Goal: Transaction & Acquisition: Purchase product/service

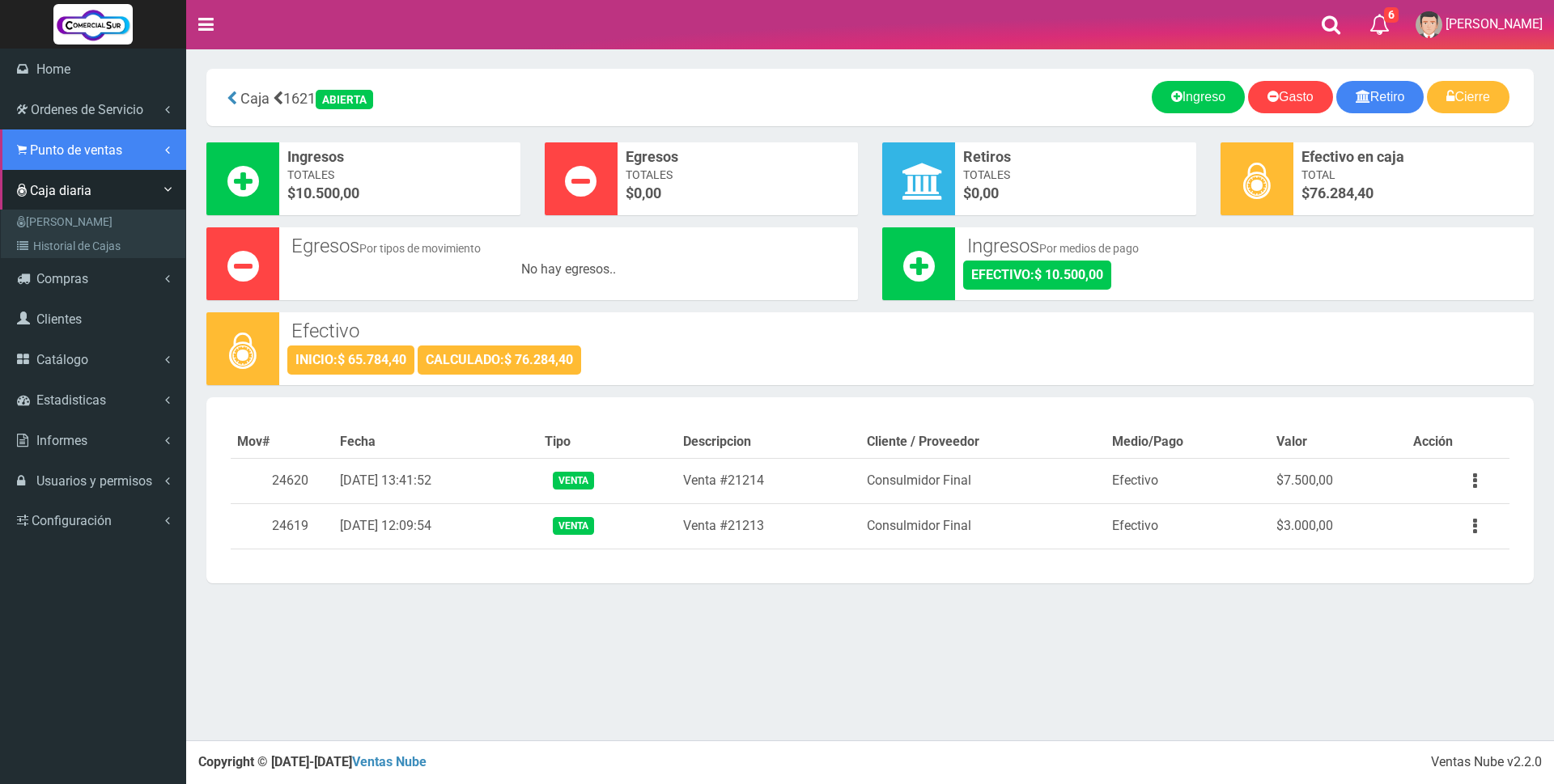
click at [120, 146] on span "Punto de ventas" at bounding box center [75, 149] width 92 height 15
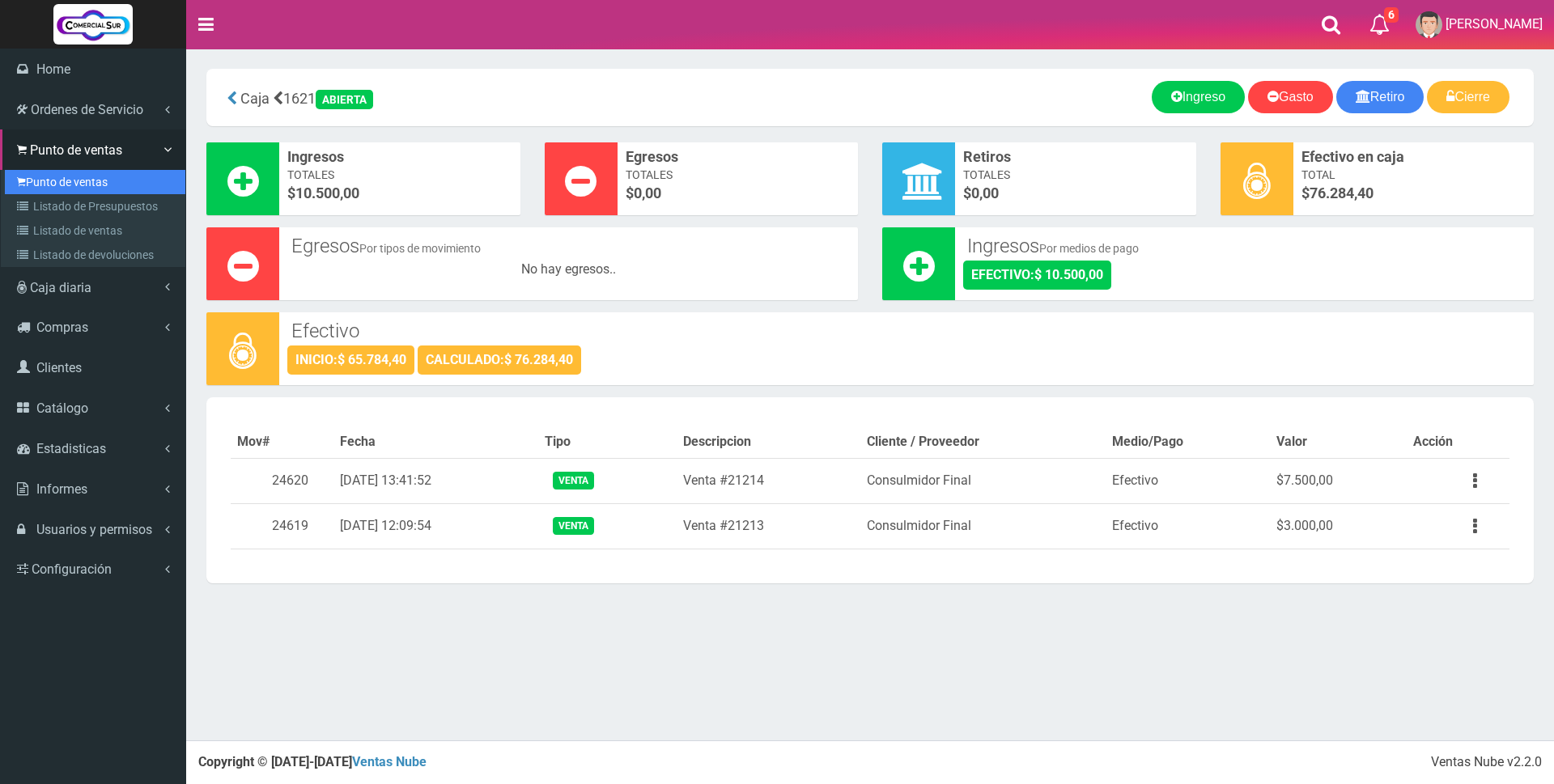
click at [51, 191] on link "Punto de ventas" at bounding box center [95, 182] width 181 height 24
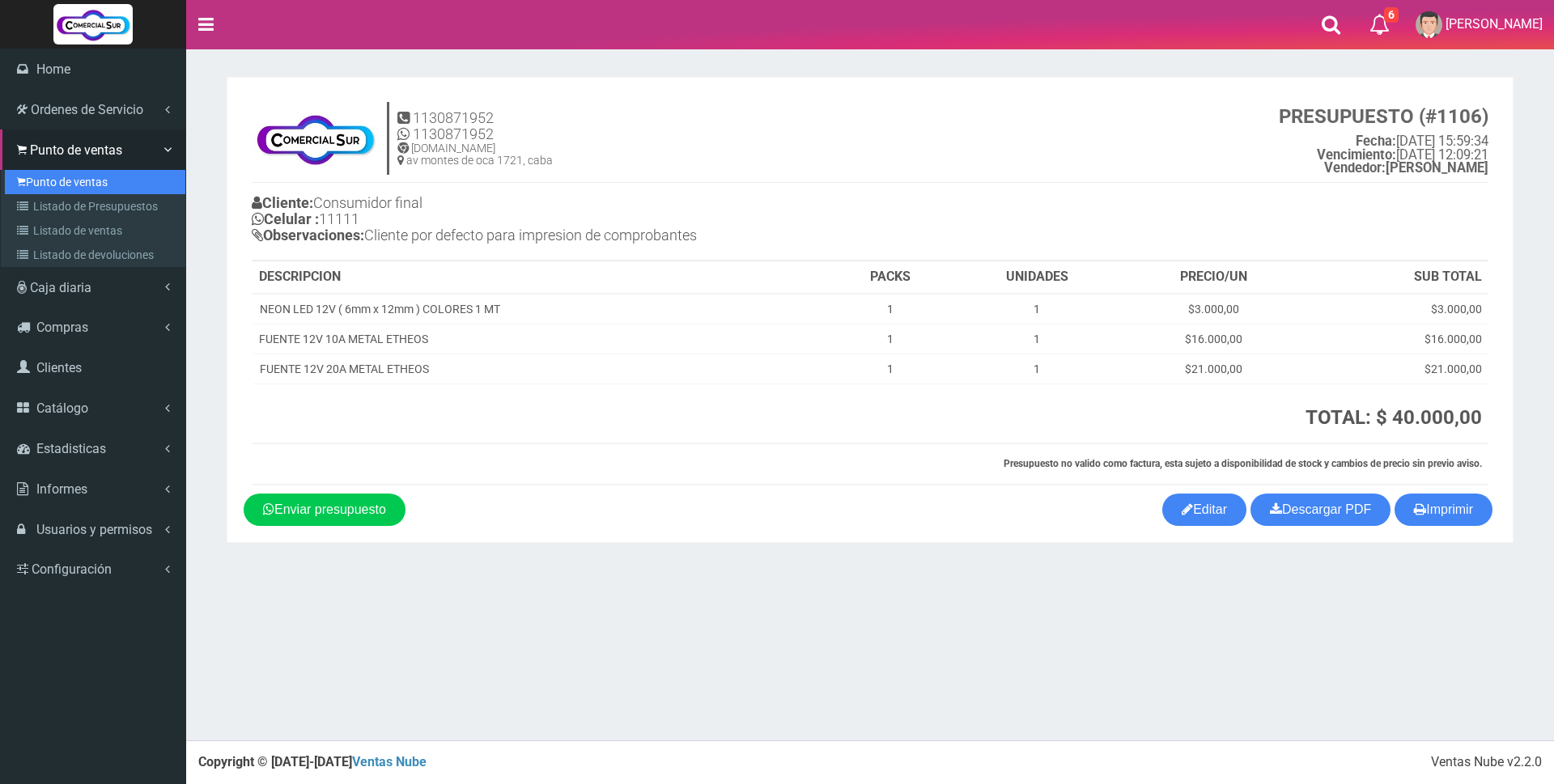
click at [64, 183] on link "Punto de ventas" at bounding box center [95, 182] width 181 height 24
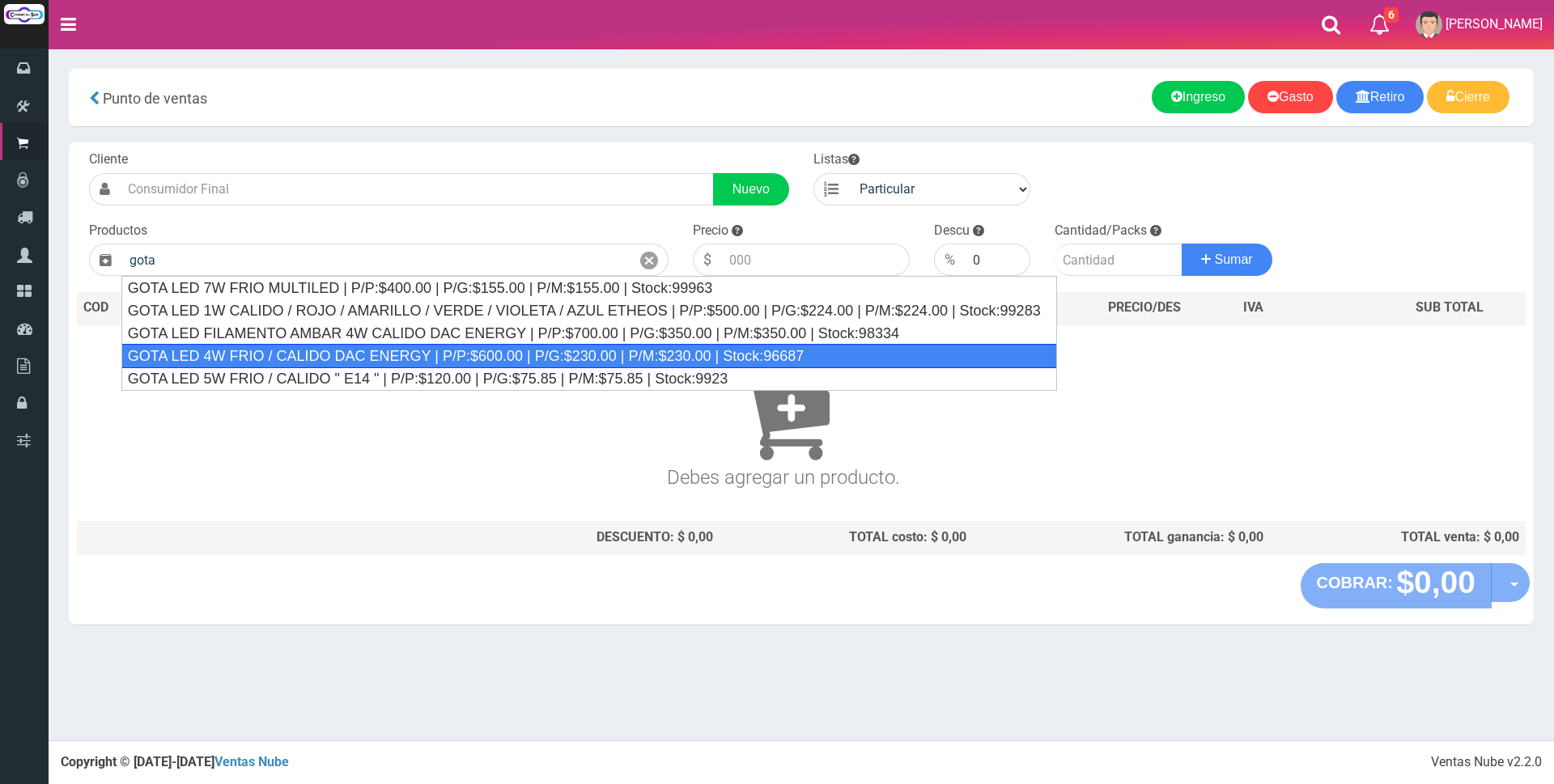
click at [443, 358] on div "GOTA LED 4W FRIO / CALIDO DAC ENERGY | P/P:$600.00 | P/G:$230.00 | P/M:$230.00 …" at bounding box center [589, 355] width 935 height 24
type input "GOTA LED 4W FRIO / CALIDO DAC ENERGY | P/P:$600.00 | P/G:$230.00 | P/M:$230.00 …"
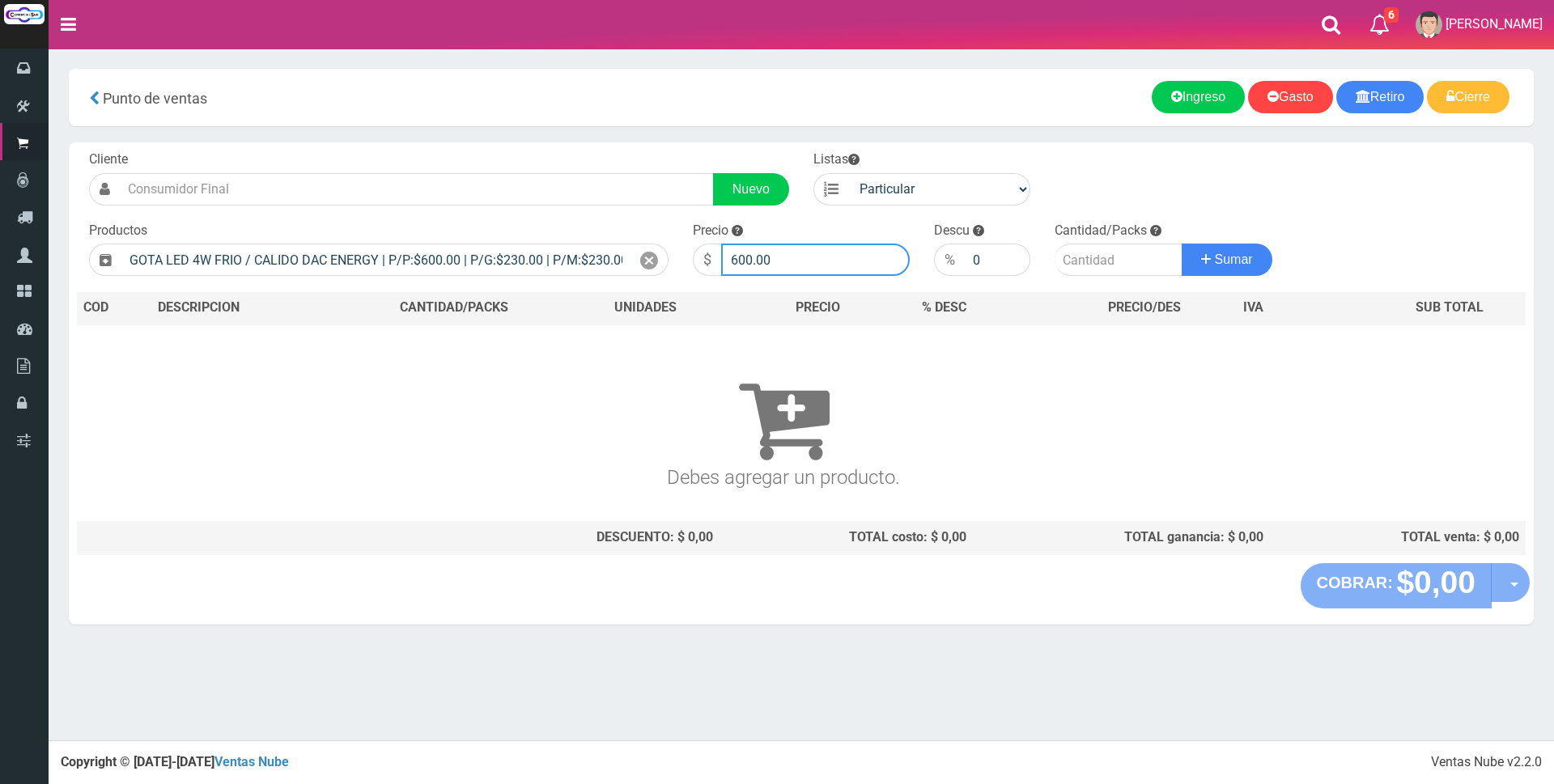
drag, startPoint x: 804, startPoint y: 247, endPoint x: 667, endPoint y: 283, distance: 141.7
click at [667, 283] on div "Cliente Nuevo Listas Particular Gremio Mayoristas Productos 0" at bounding box center [800, 352] width 1465 height 421
type input "2300"
type input "2"
click at [1182, 243] on button "Sumar" at bounding box center [1226, 259] width 90 height 33
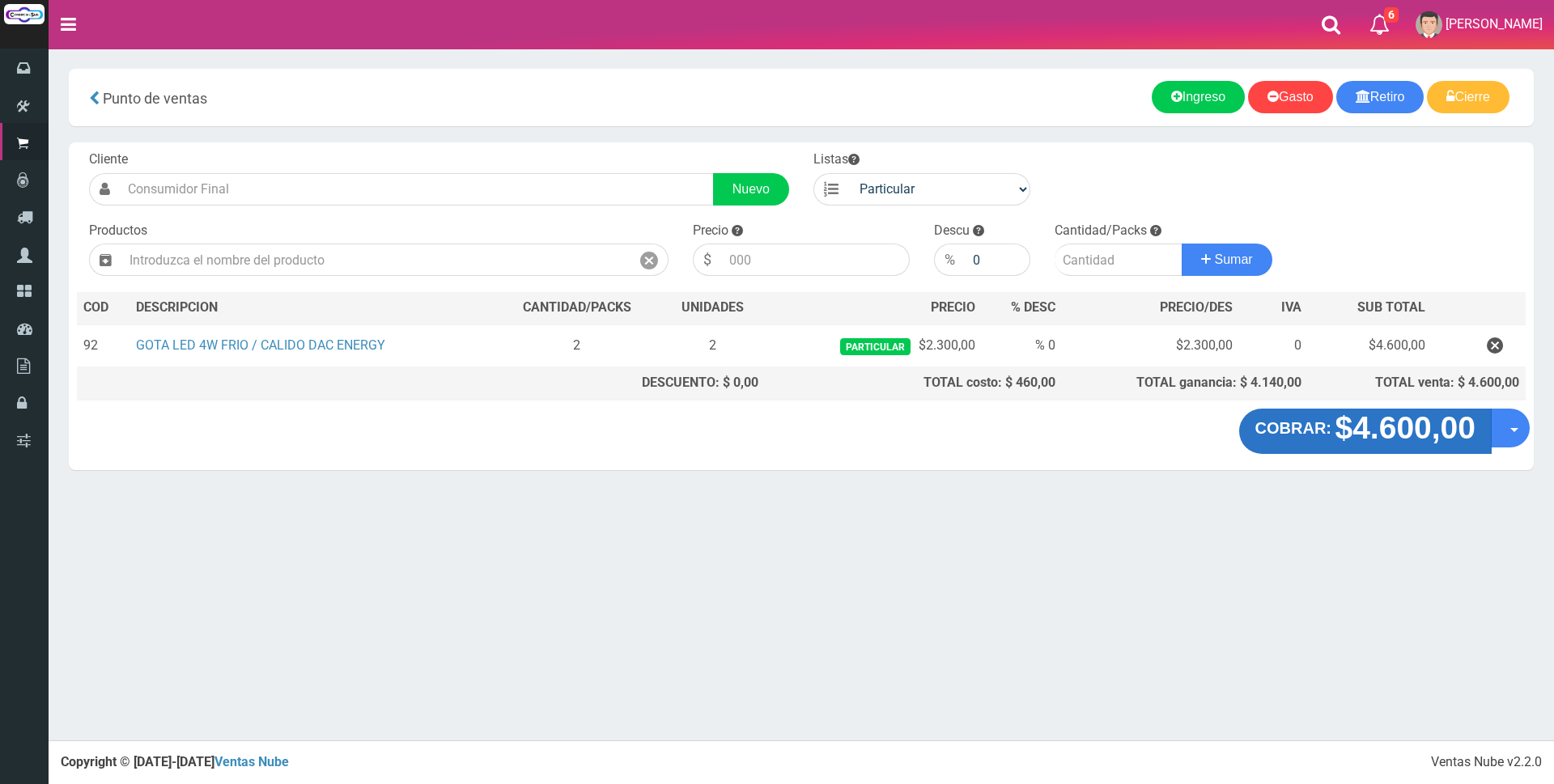
click at [1388, 442] on strong "$4.600,00" at bounding box center [1405, 427] width 141 height 35
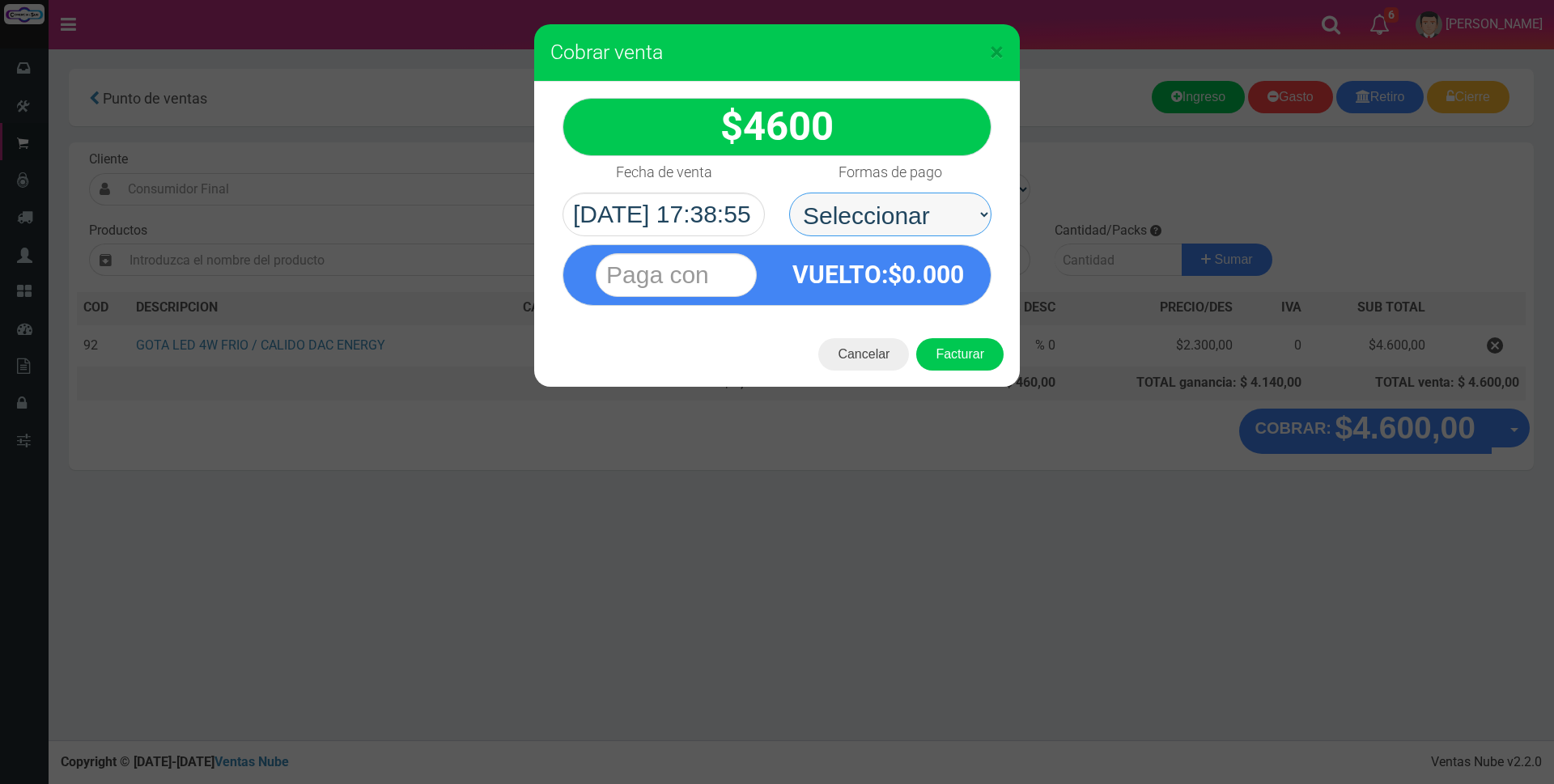
click at [937, 224] on select "Seleccionar Efectivo Tarjeta de Crédito Depósito Débito" at bounding box center [891, 214] width 203 height 44
select select "Tarjeta de Crédito"
click at [789, 193] on select "Seleccionar Efectivo Tarjeta de Crédito Depósito Débito" at bounding box center [891, 214] width 203 height 44
click at [720, 261] on input "text" at bounding box center [676, 275] width 161 height 44
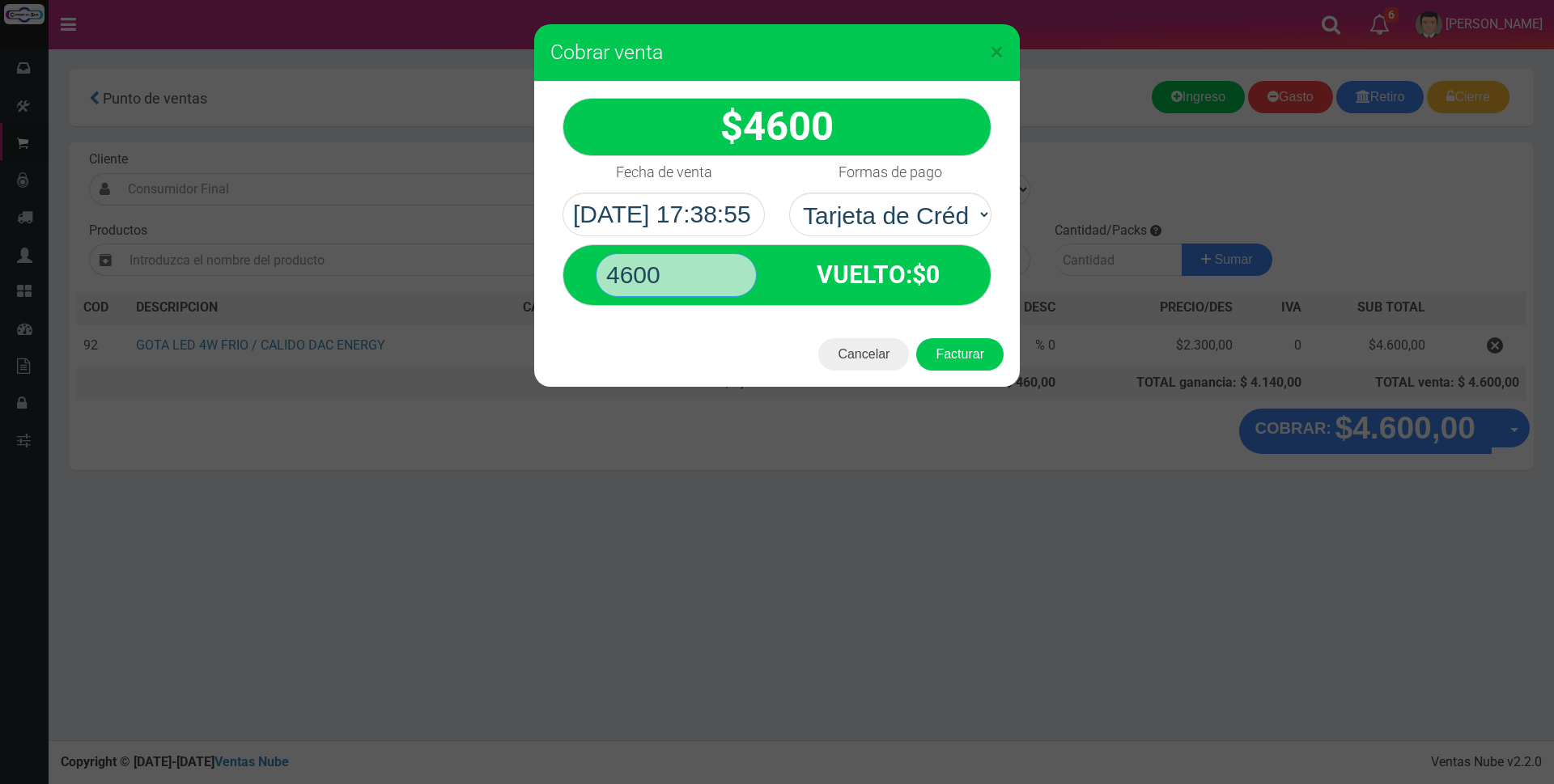
type input "4600"
click at [917, 338] on button "Facturar" at bounding box center [960, 354] width 87 height 33
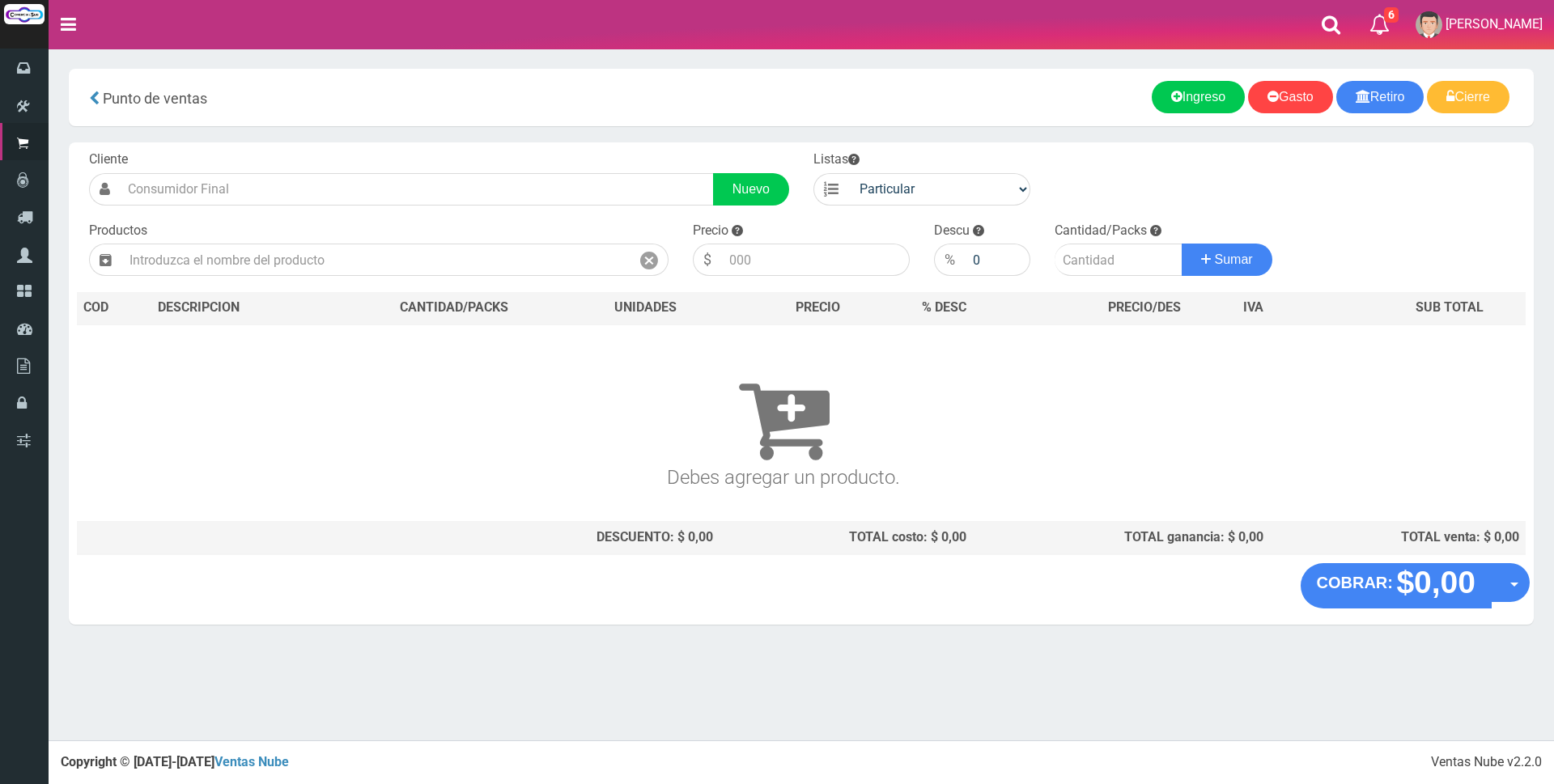
click at [1151, 33] on nav "Toggle navigation 6 6 Gaston a Presup. Aceptado OS: 5 El Wed 11 Dec 2019 12:12 …" at bounding box center [801, 25] width 1505 height 50
click at [457, 250] on input "text" at bounding box center [375, 259] width 509 height 33
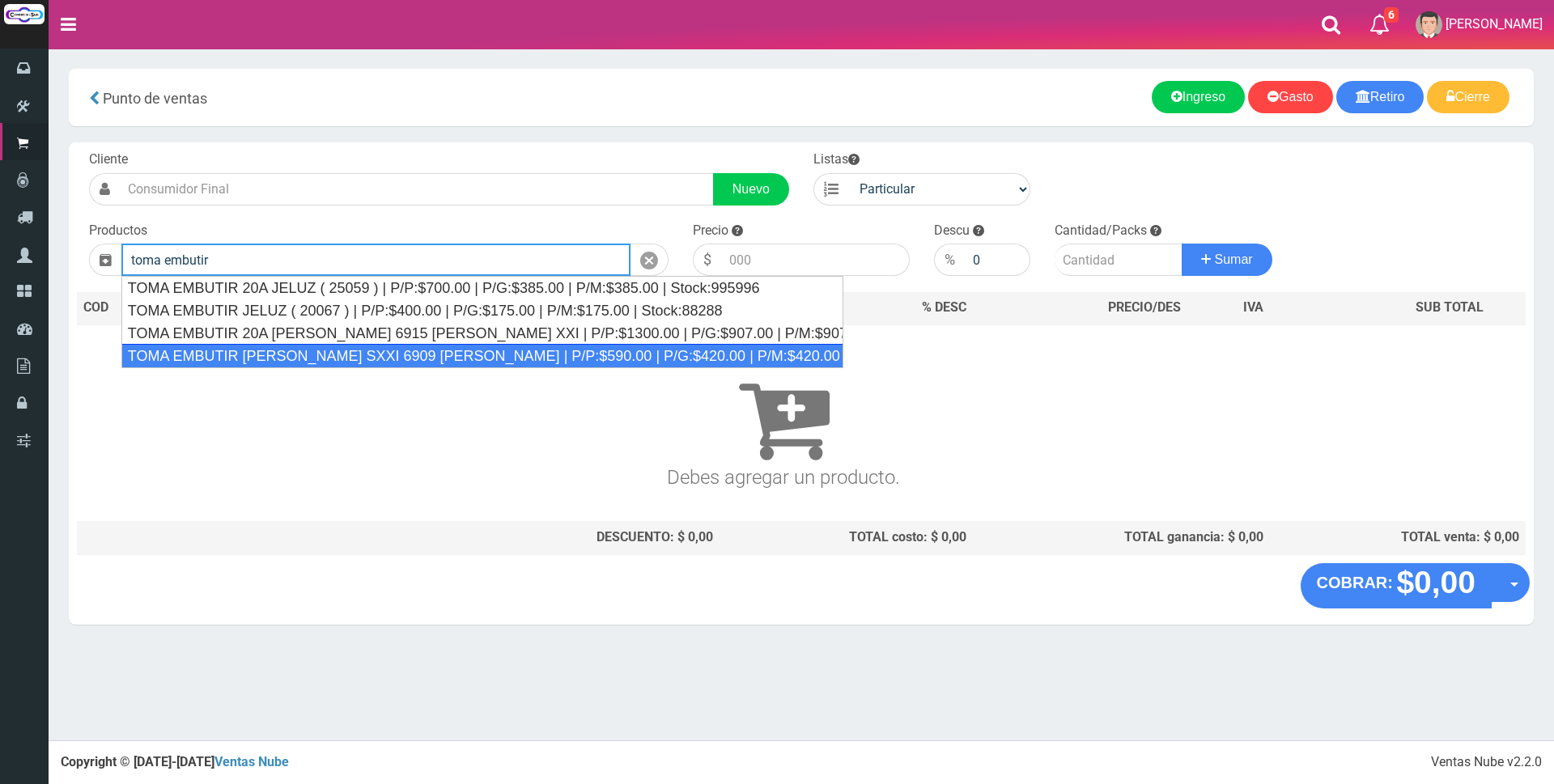
click at [478, 356] on div "TOMA EMBUTIR BLANCO SXXI 6909 CAMBRE | P/P:$590.00 | P/G:$420.00 | P/M:$420.00 …" at bounding box center [482, 355] width 722 height 24
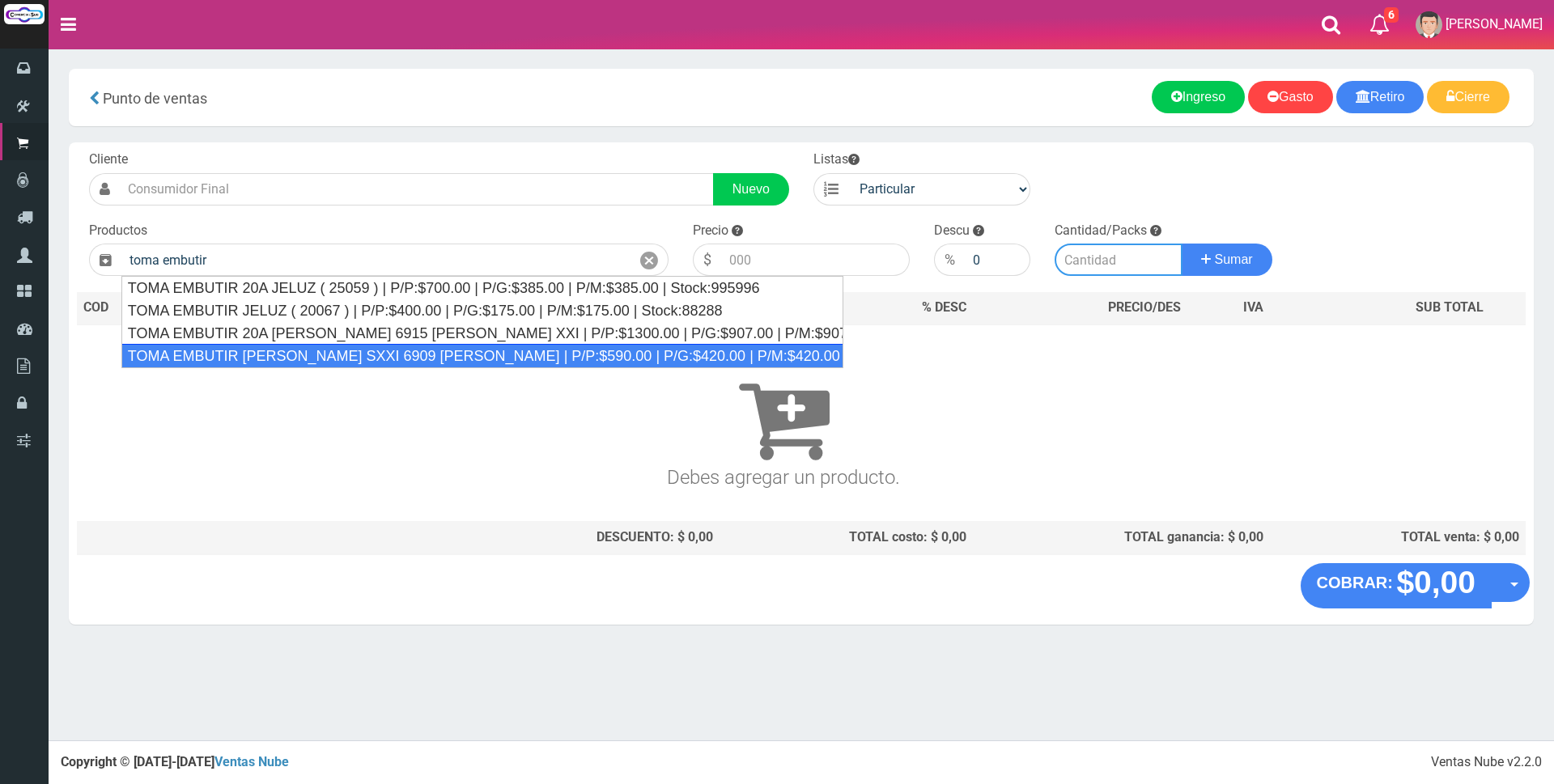
type input "TOMA EMBUTIR BLANCO SXXI 6909 CAMBRE | P/P:$590.00 | P/G:$420.00 | P/M:$420.00 …"
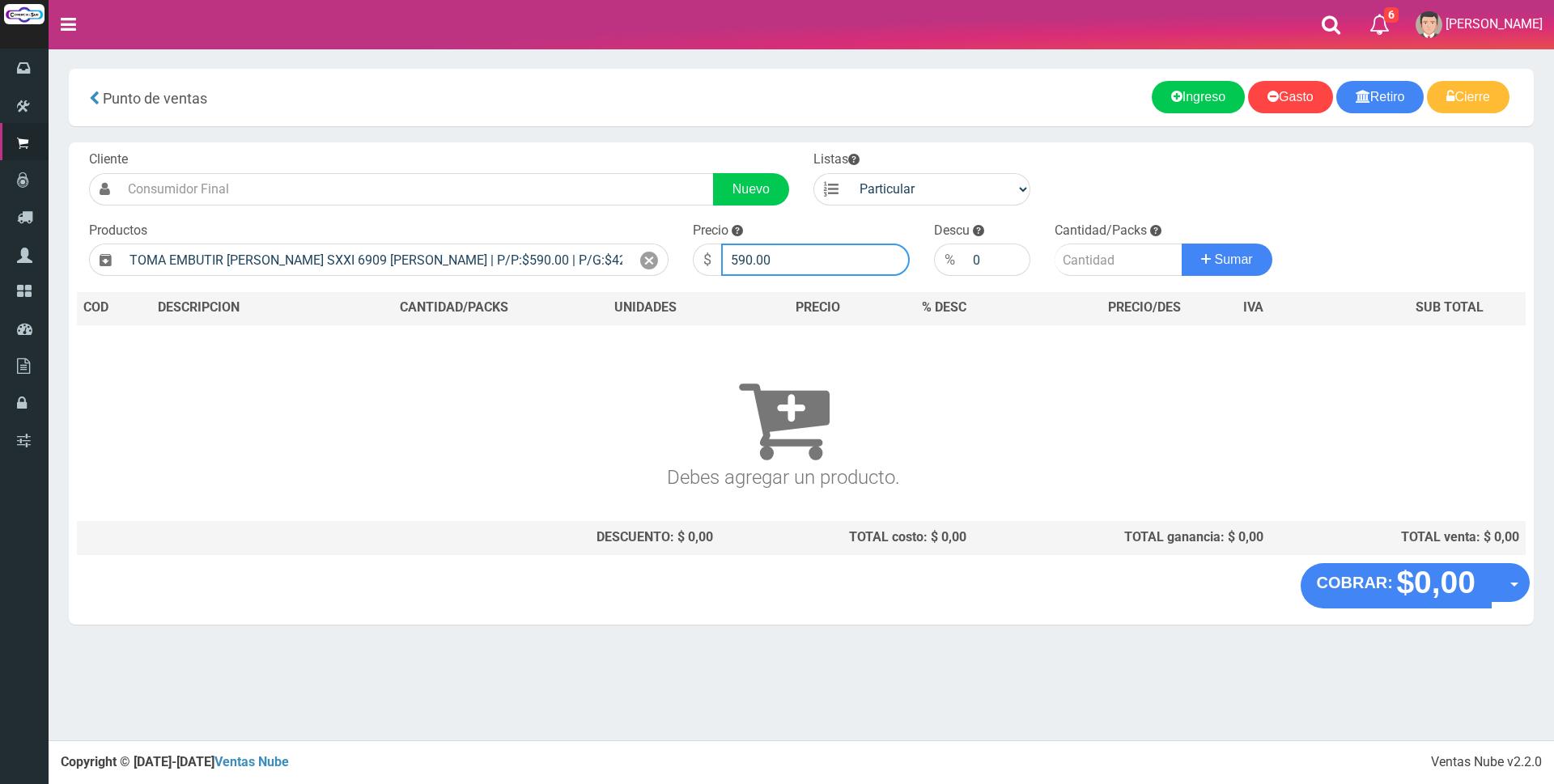
drag, startPoint x: 814, startPoint y: 258, endPoint x: 248, endPoint y: 236, distance: 566.4
click at [248, 151] on form "Cliente Nuevo Listas Particular Gremio Mayoristas" at bounding box center [800, 151] width 1449 height 0
click at [796, 264] on input "25000" at bounding box center [815, 259] width 189 height 33
type input "2500"
type input "1"
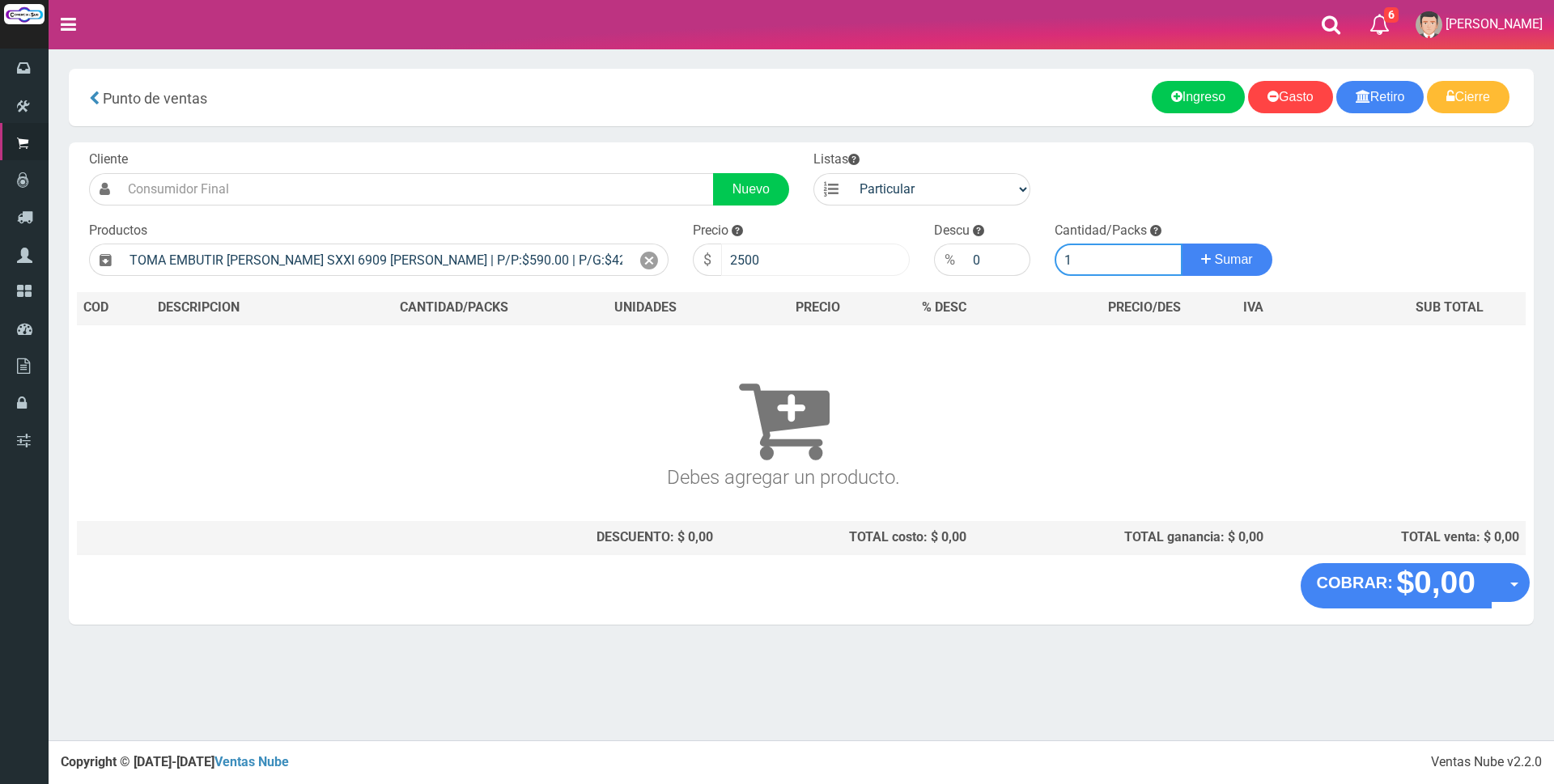
click at [1182, 243] on button "Sumar" at bounding box center [1226, 259] width 90 height 33
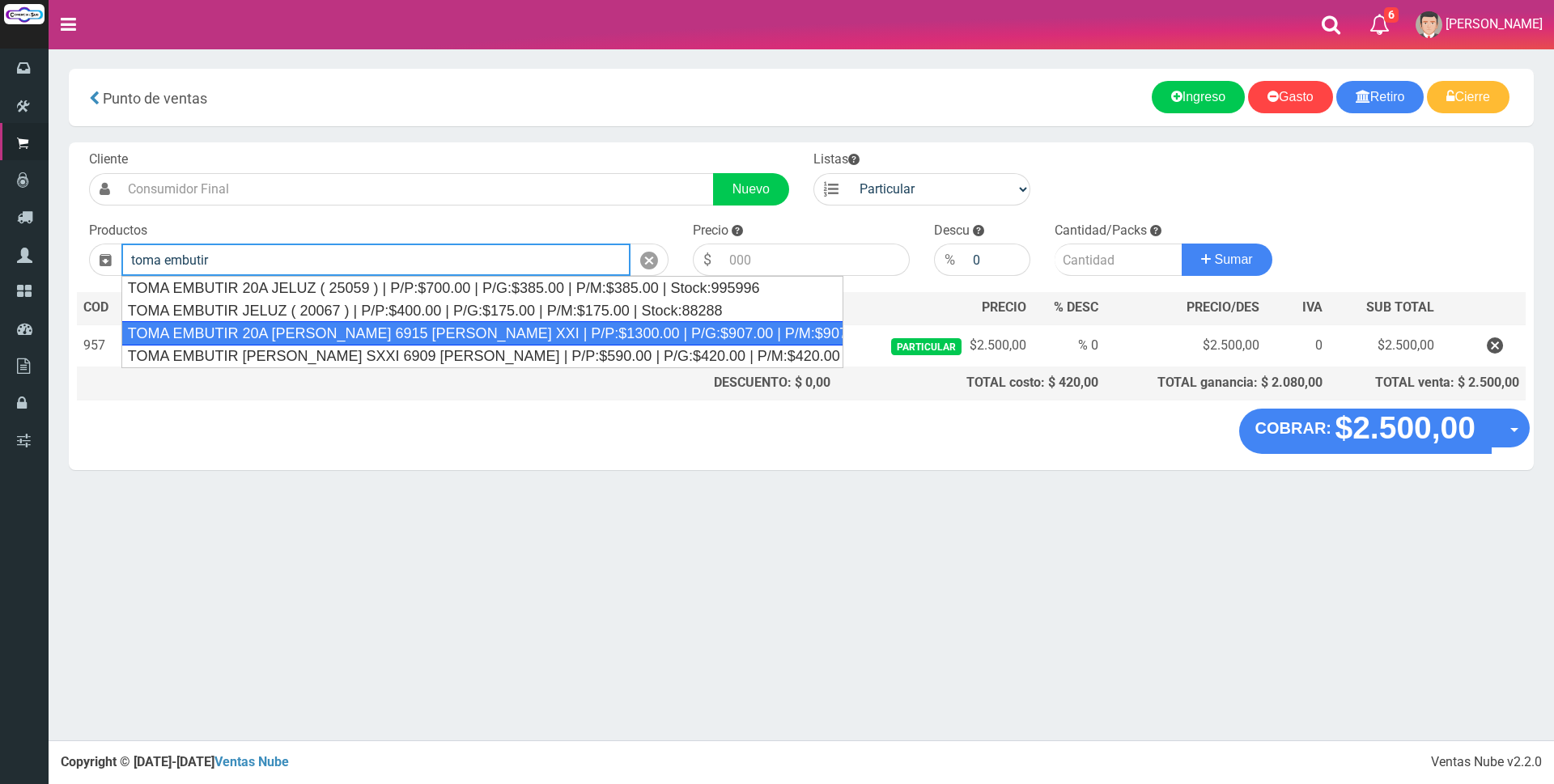
click at [405, 334] on div "TOMA EMBUTIR 20A BLANCO 6915 CAMBRE XXI | P/P:$1300.00 | P/G:$907.00 | P/M:$907…" at bounding box center [482, 333] width 722 height 24
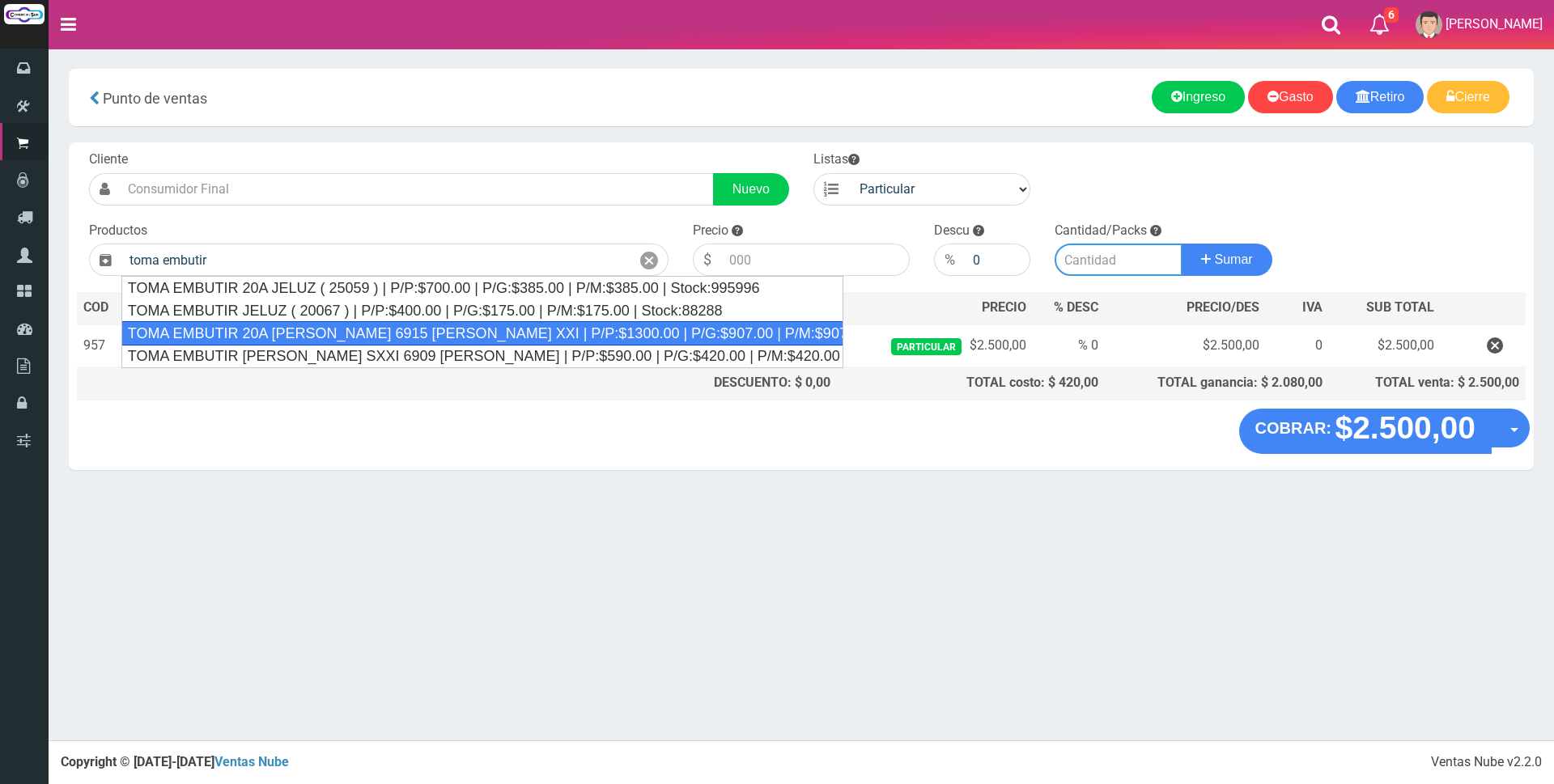
type input "TOMA EMBUTIR 20A BLANCO 6915 CAMBRE XXI | P/P:$1300.00 | P/G:$907.00 | P/M:$907…"
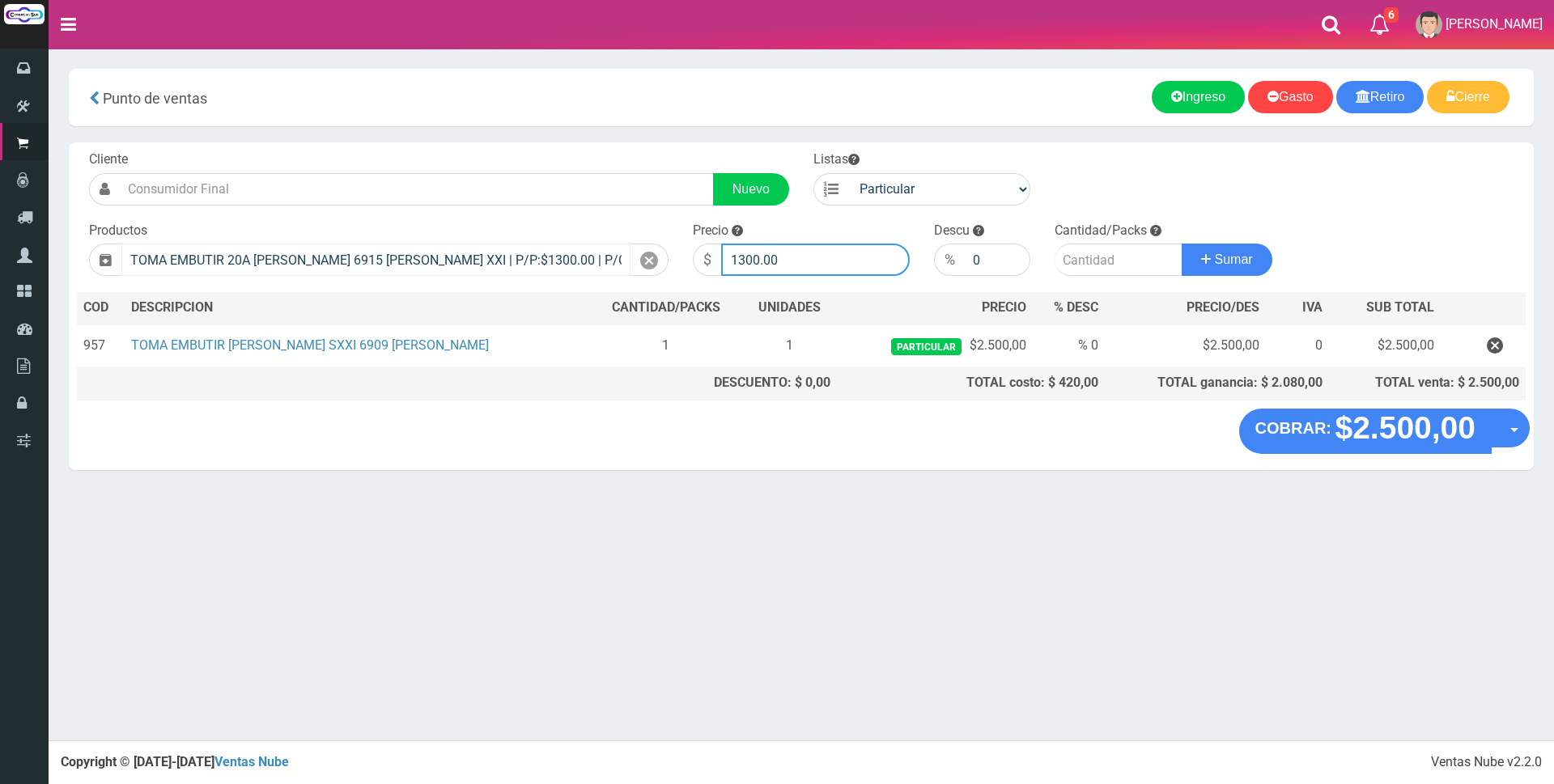
drag, startPoint x: 816, startPoint y: 256, endPoint x: 535, endPoint y: 244, distance: 281.3
click at [536, 151] on form "Cliente Nuevo Listas Particular Gremio Mayoristas" at bounding box center [800, 151] width 1449 height 0
type input "4500"
type input "1"
click at [1182, 243] on button "Sumar" at bounding box center [1226, 259] width 90 height 33
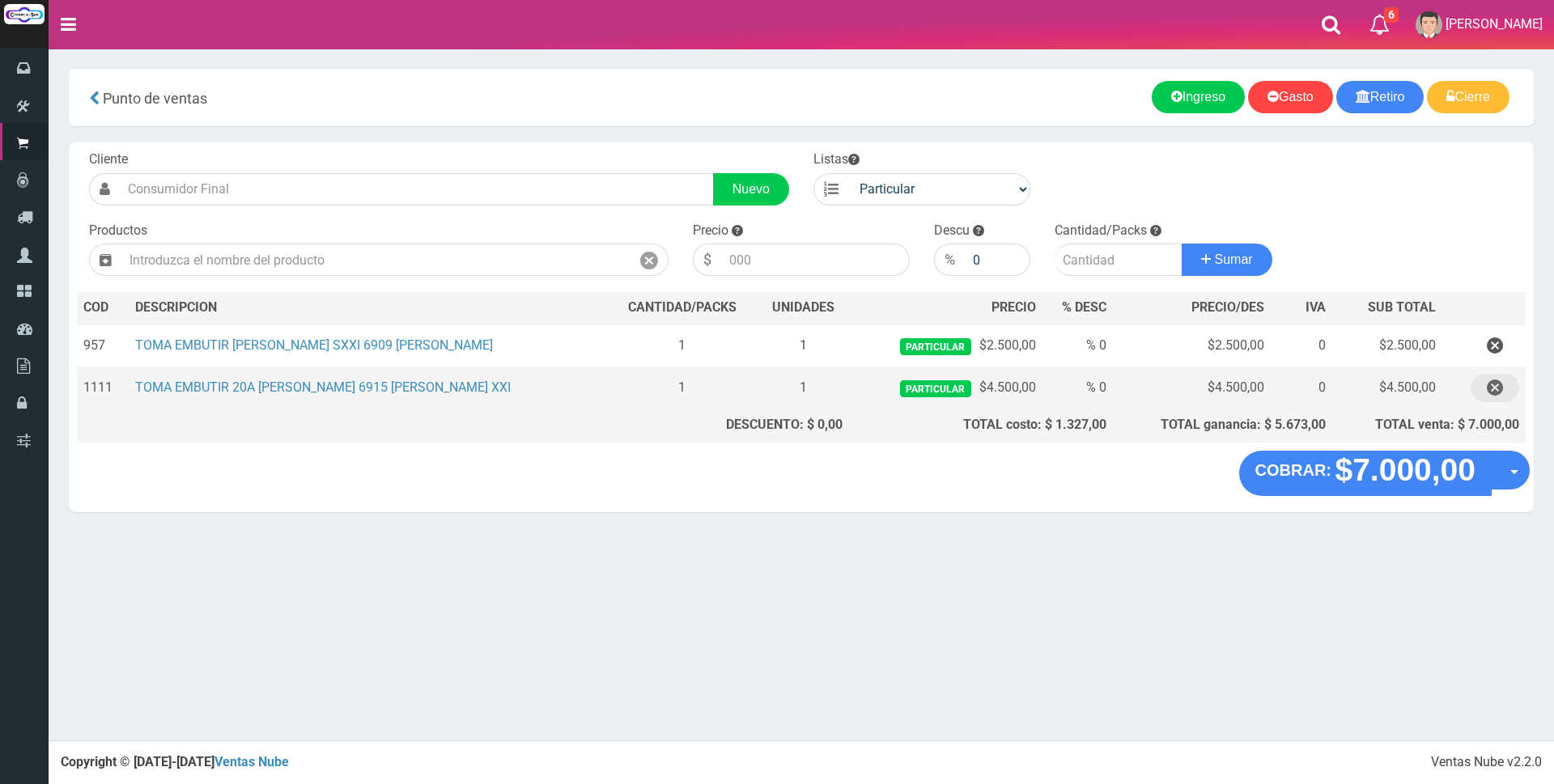
click at [1497, 391] on icon "button" at bounding box center [1494, 388] width 16 height 29
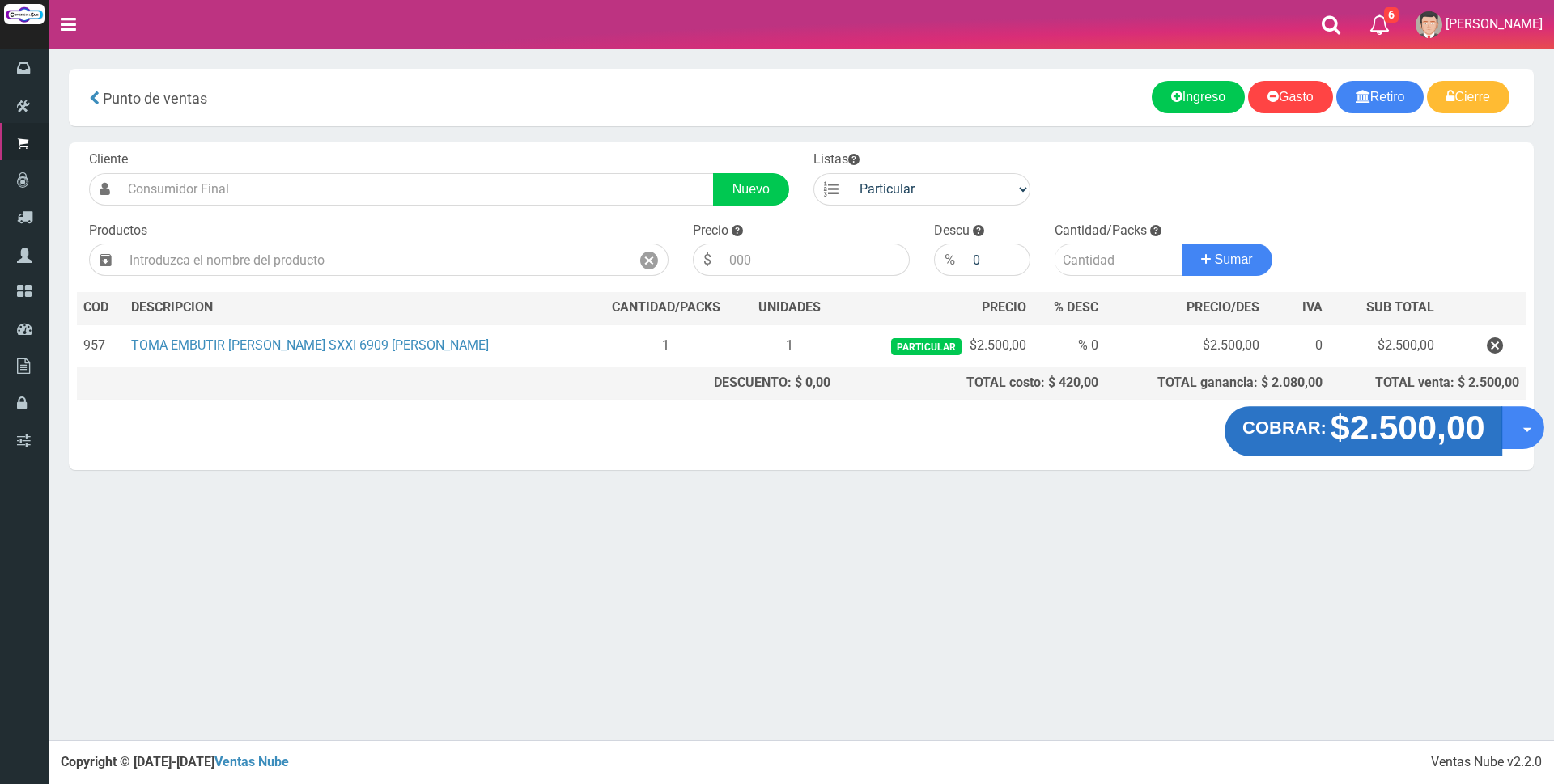
click at [1399, 413] on strong "$2.500,00" at bounding box center [1407, 428] width 155 height 38
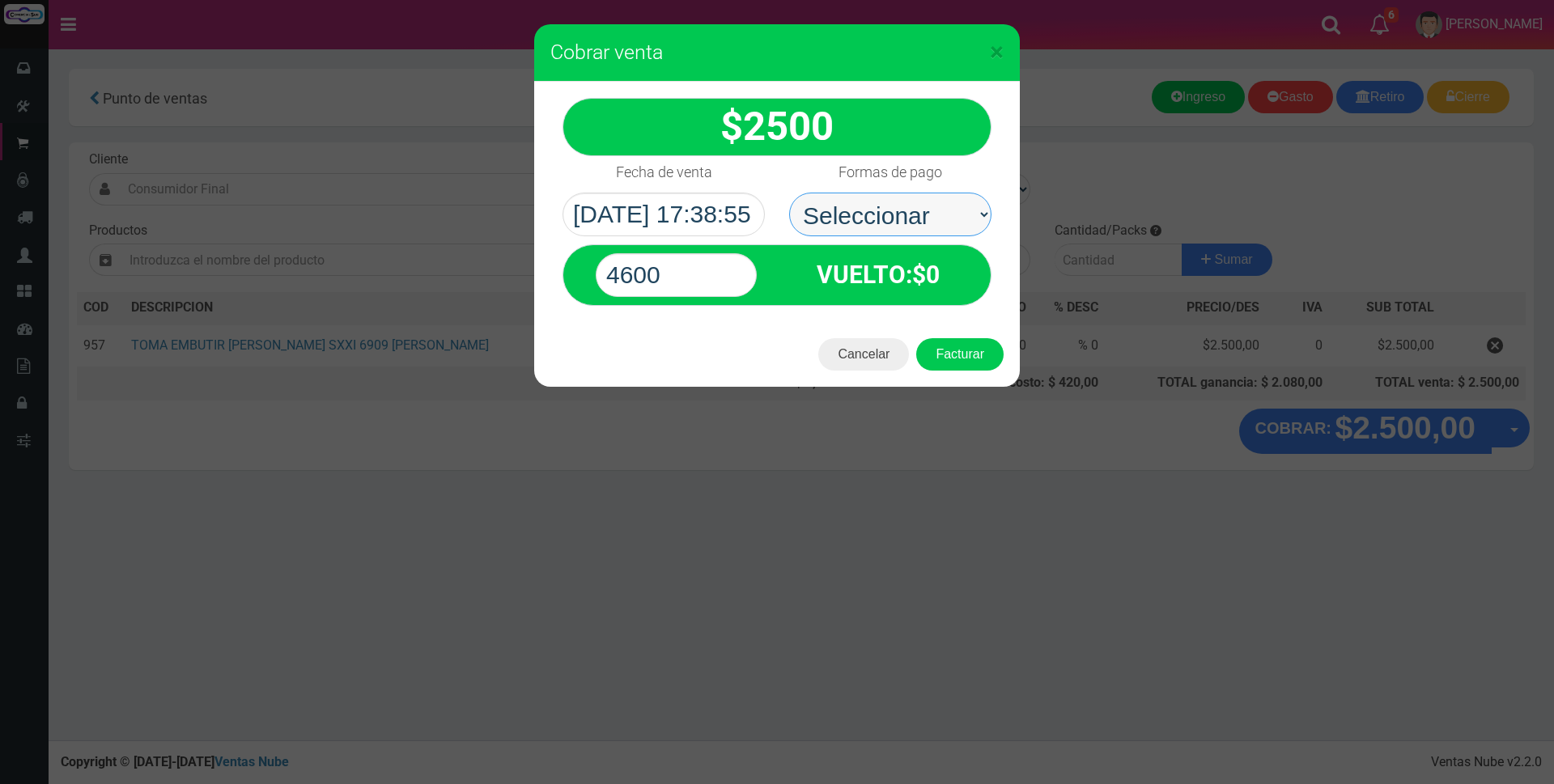
click at [932, 205] on select "Seleccionar Efectivo Tarjeta de Crédito Depósito Débito" at bounding box center [891, 214] width 203 height 44
select select "Tarjeta de Crédito"
click at [789, 193] on select "Seleccionar Efectivo Tarjeta de Crédito Depósito Débito" at bounding box center [891, 214] width 203 height 44
drag, startPoint x: 719, startPoint y: 259, endPoint x: 501, endPoint y: 251, distance: 218.1
click at [501, 253] on div "× Cobrar venta 2500" at bounding box center [777, 392] width 1554 height 784
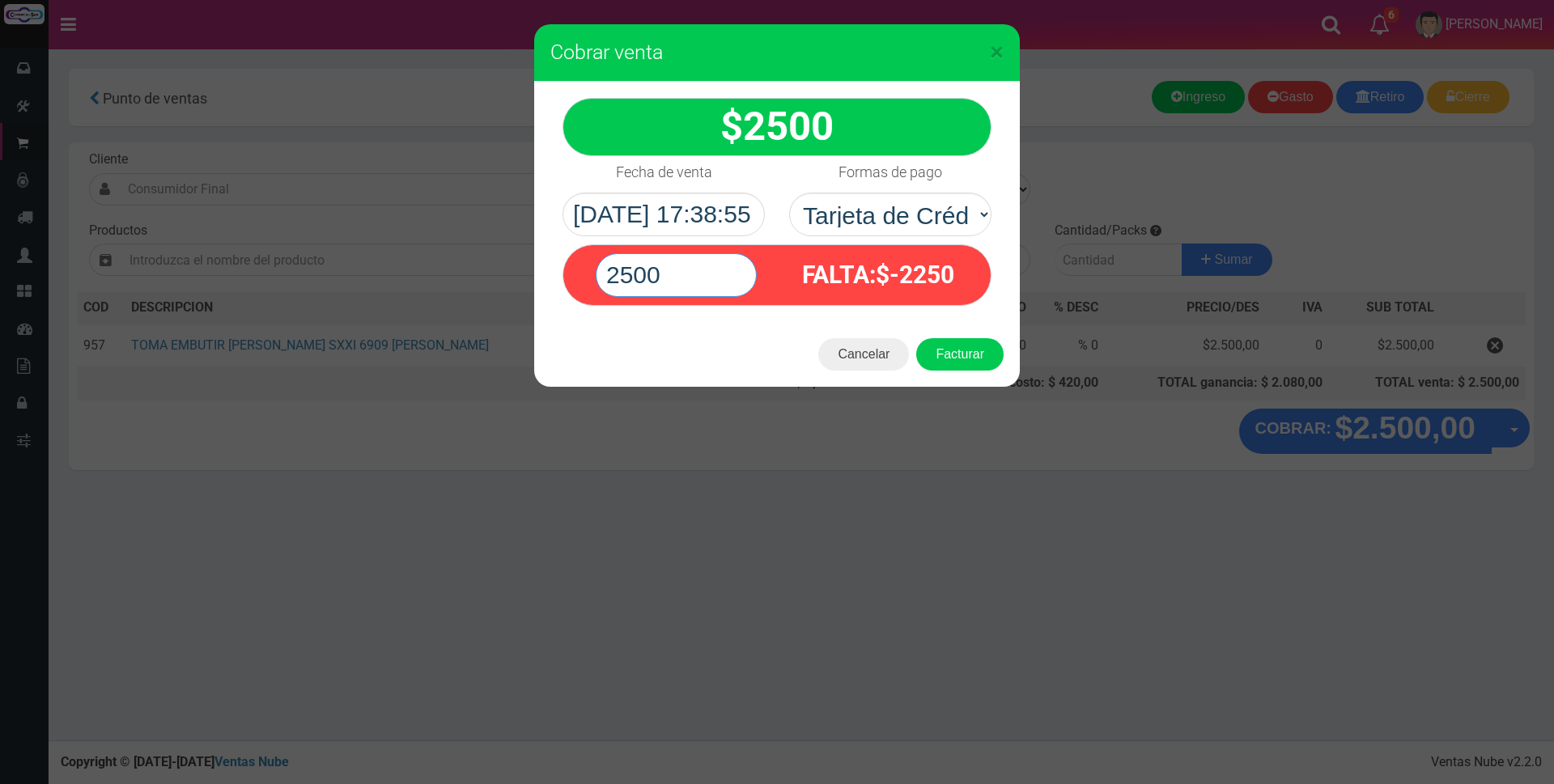
type input "2500"
click at [917, 338] on button "Facturar" at bounding box center [960, 354] width 87 height 33
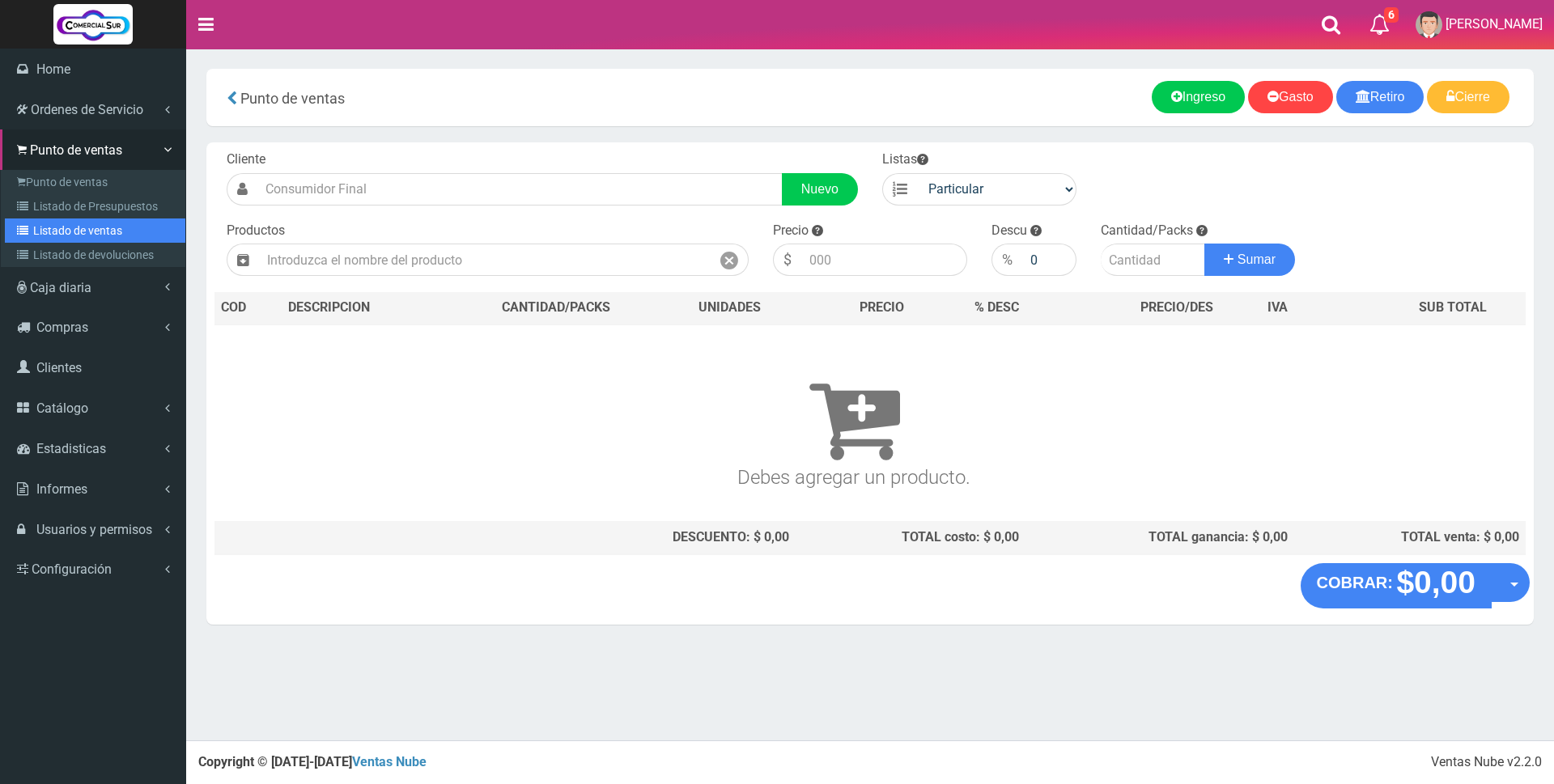
click at [93, 228] on link "Listado de ventas" at bounding box center [95, 230] width 181 height 24
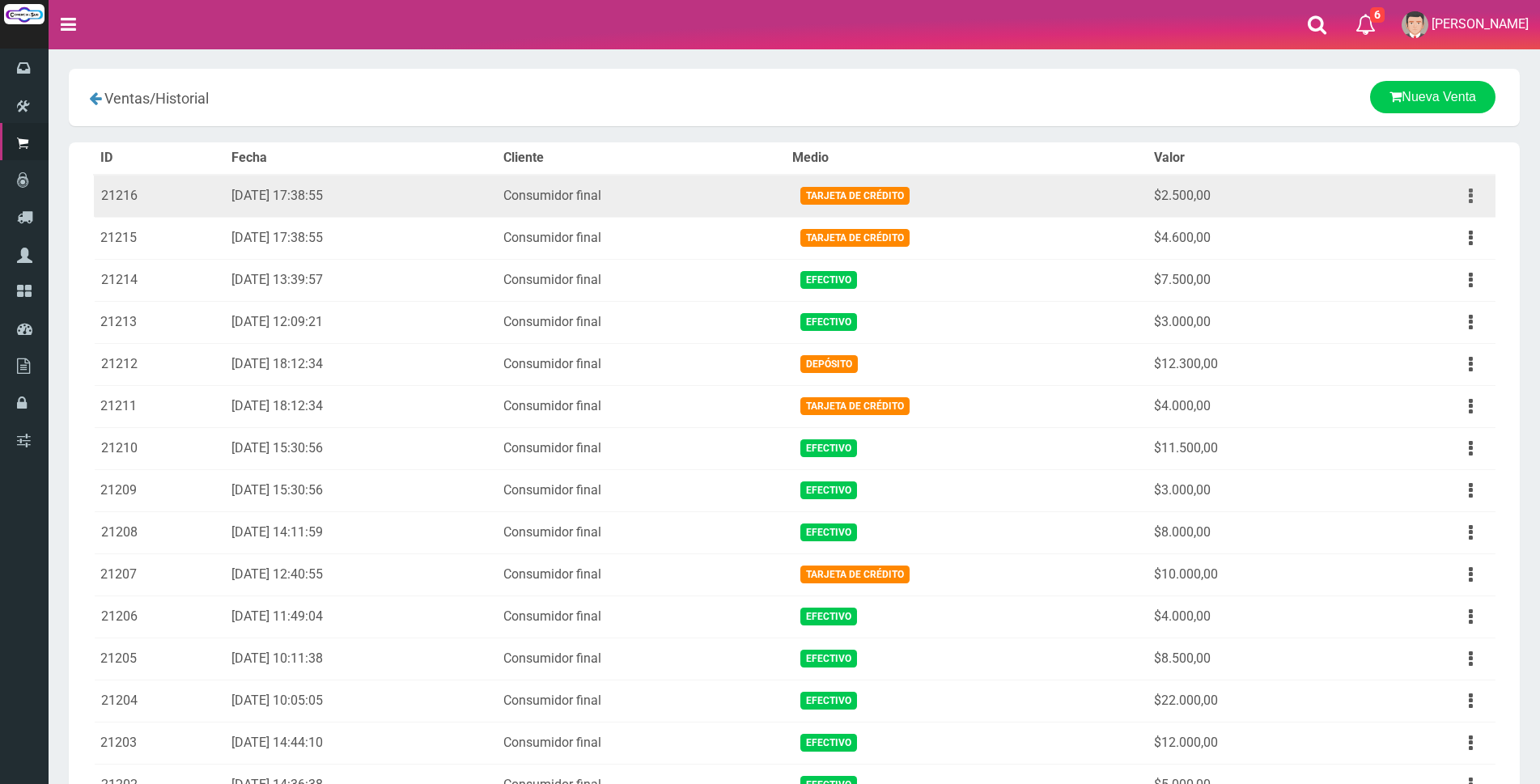
click at [1469, 191] on button "button" at bounding box center [1470, 196] width 37 height 29
click at [1426, 287] on link "Eliminar" at bounding box center [1424, 283] width 128 height 36
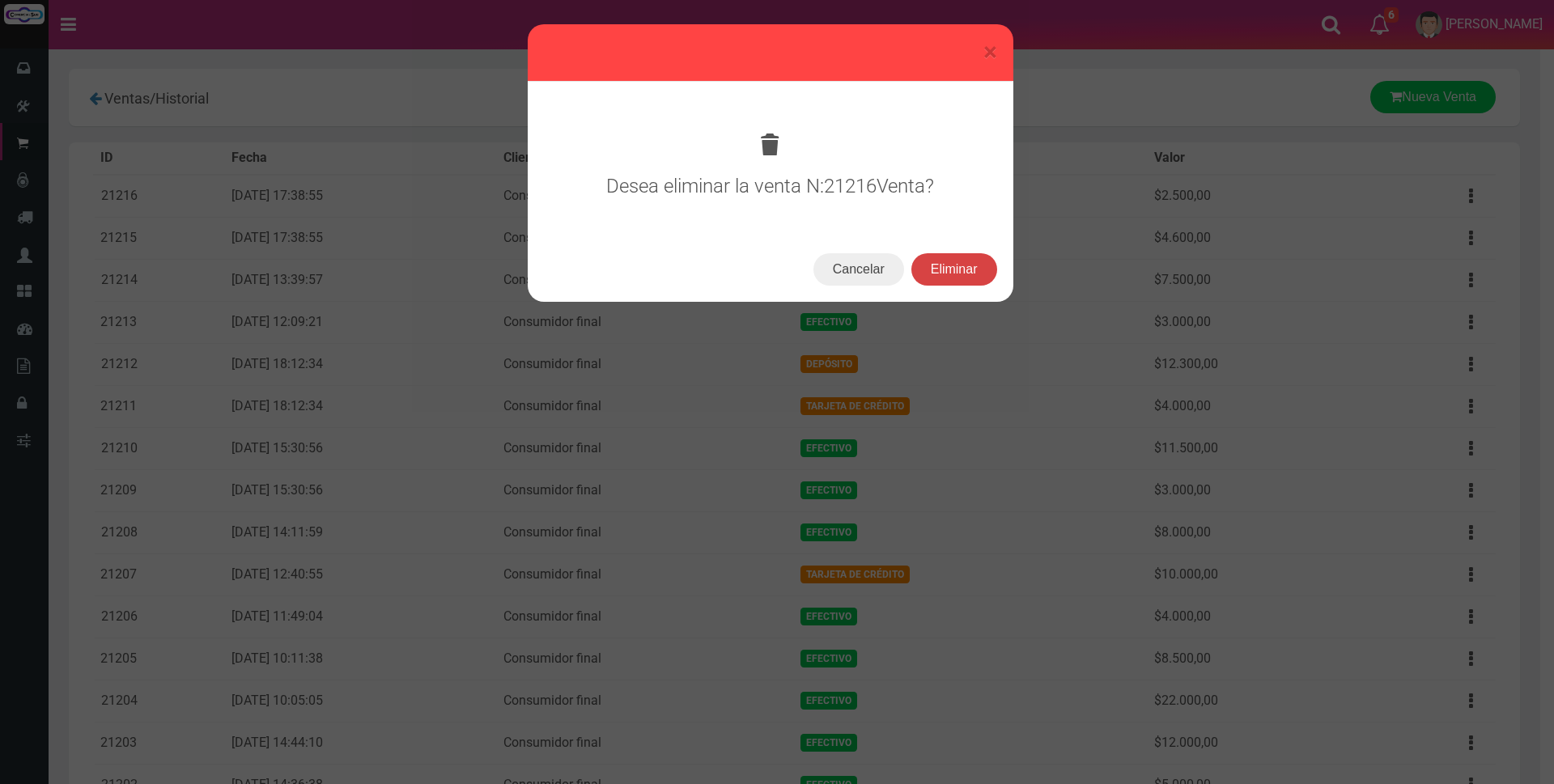
click at [953, 259] on button "Eliminar" at bounding box center [954, 269] width 85 height 33
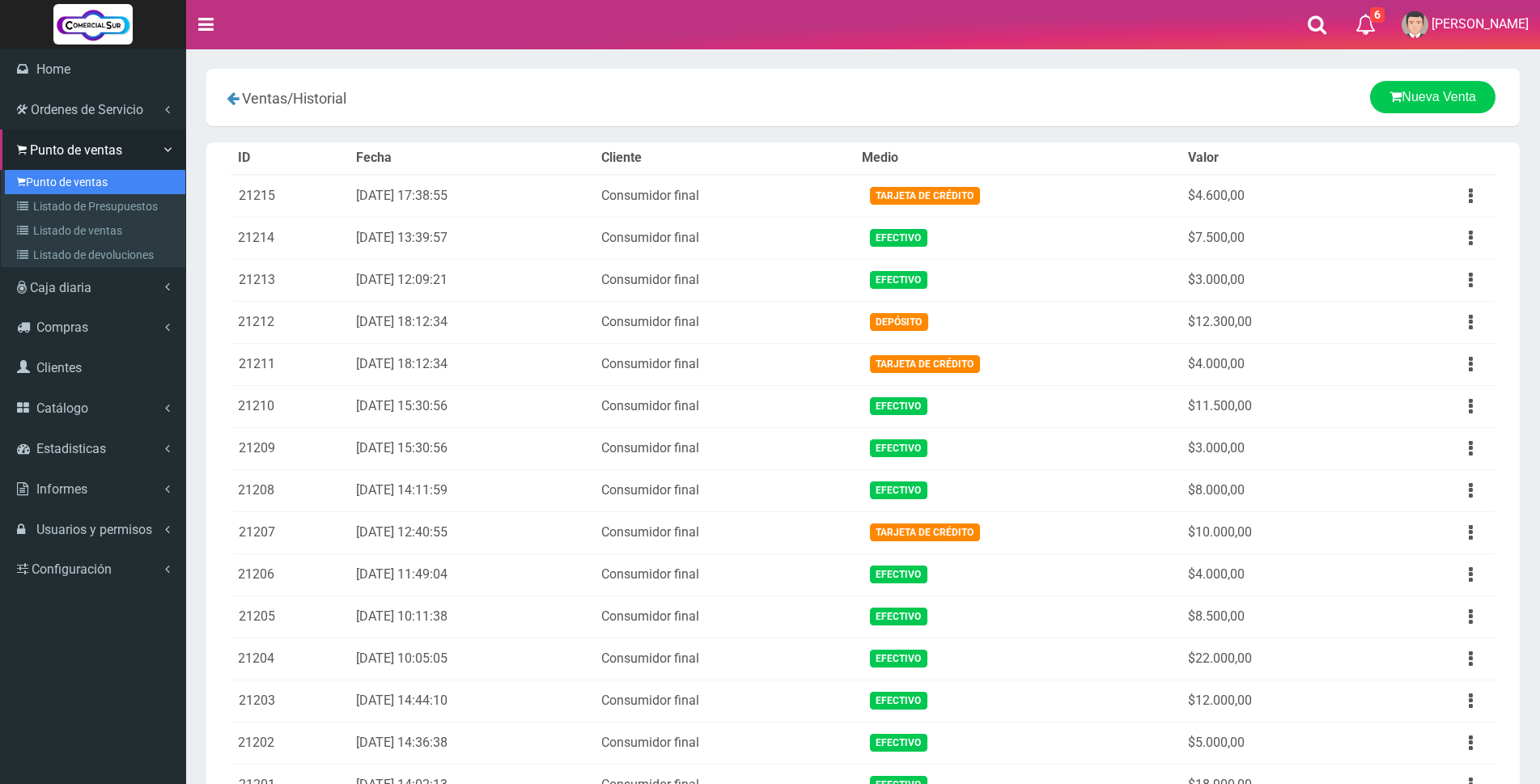
click at [62, 189] on link "Punto de ventas" at bounding box center [95, 182] width 181 height 24
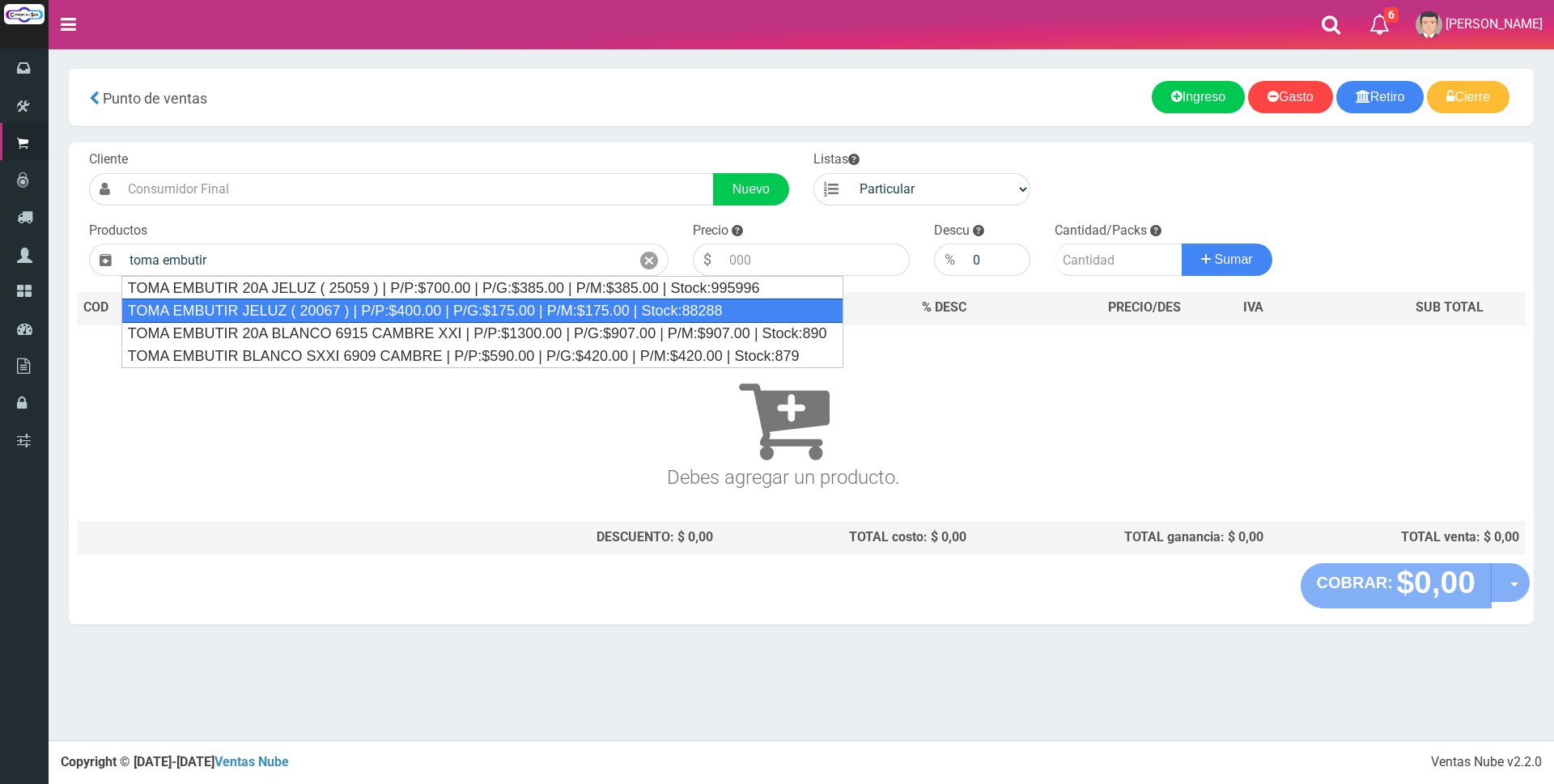
click at [409, 314] on div "TOMA EMBUTIR JELUZ ( 20067 ) | P/P:$400.00 | P/G:$175.00 | P/M:$175.00 | Stock:…" at bounding box center [482, 311] width 722 height 24
type input "TOMA EMBUTIR JELUZ ( 20067 ) | P/P:$400.00 | P/G:$175.00 | P/M:$175.00 | Stock:…"
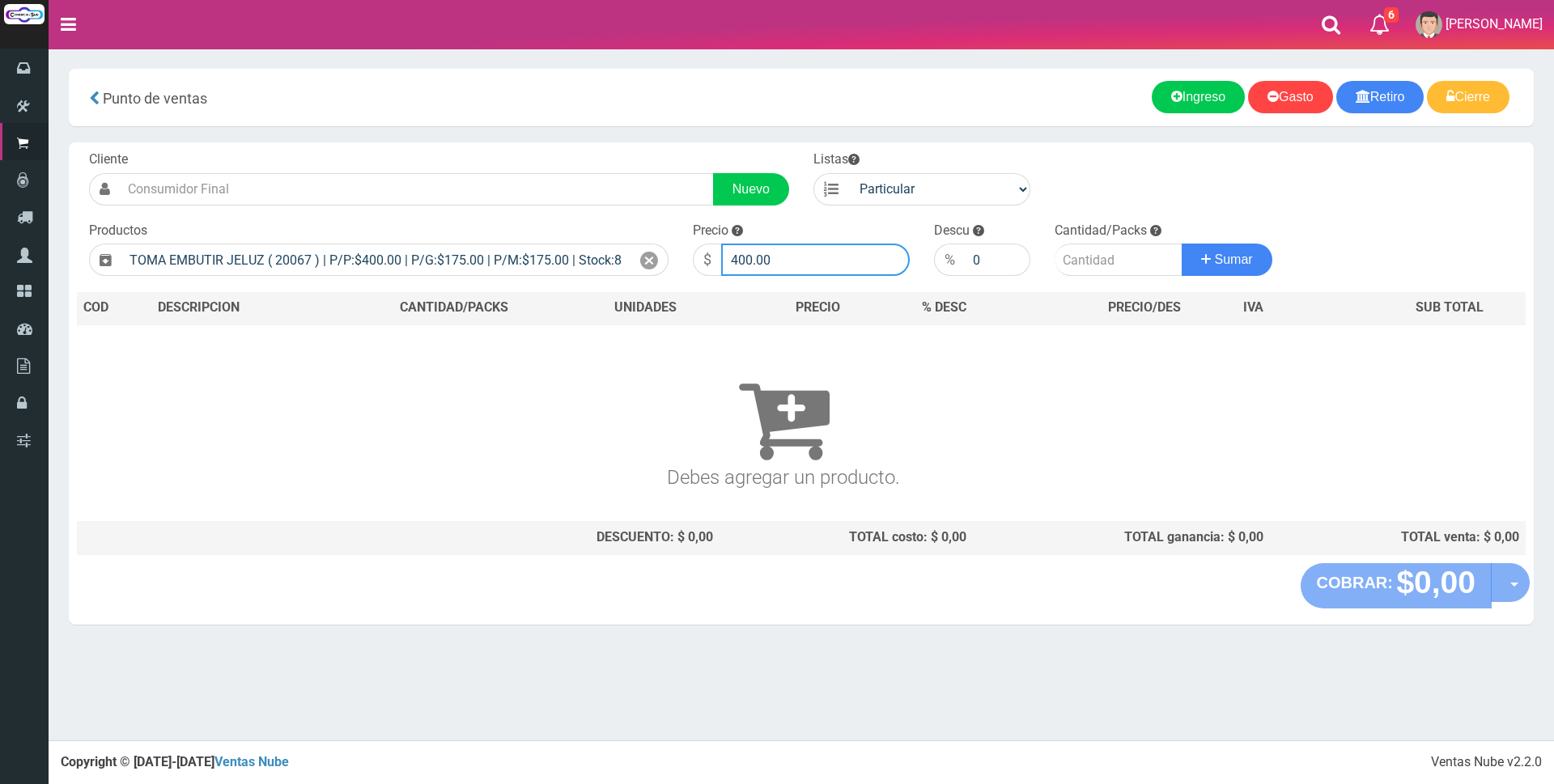
drag, startPoint x: 780, startPoint y: 269, endPoint x: 571, endPoint y: 242, distance: 210.7
click at [572, 151] on form "Cliente Nuevo Listas Particular Gremio Mayoristas" at bounding box center [800, 151] width 1449 height 0
type input "2500"
type input "1"
click at [1182, 243] on button "Sumar" at bounding box center [1226, 259] width 90 height 33
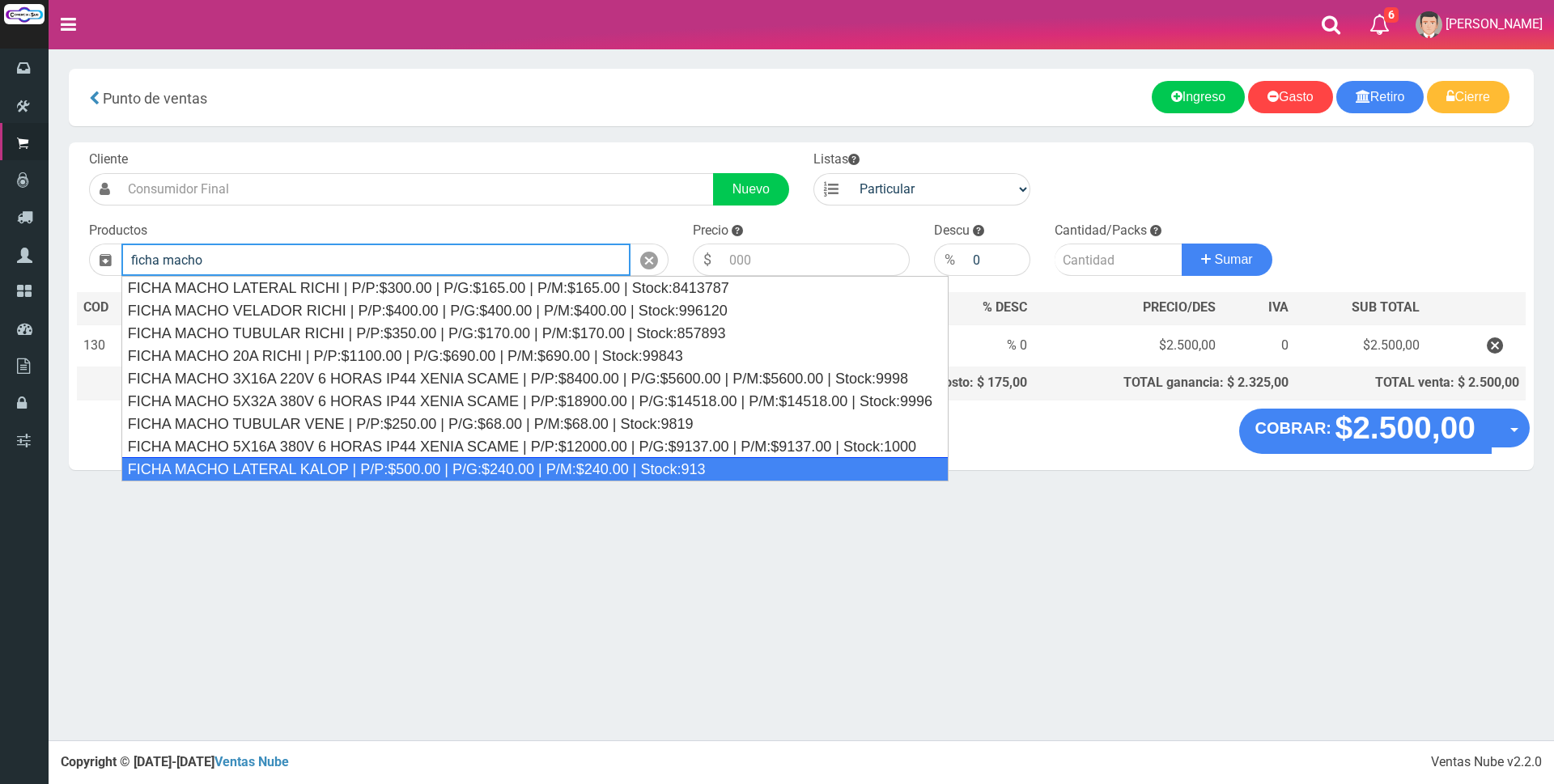
click at [432, 467] on div "FICHA MACHO LATERAL KALOP | P/P:$500.00 | P/G:$240.00 | P/M:$240.00 | Stock:913" at bounding box center [534, 469] width 827 height 24
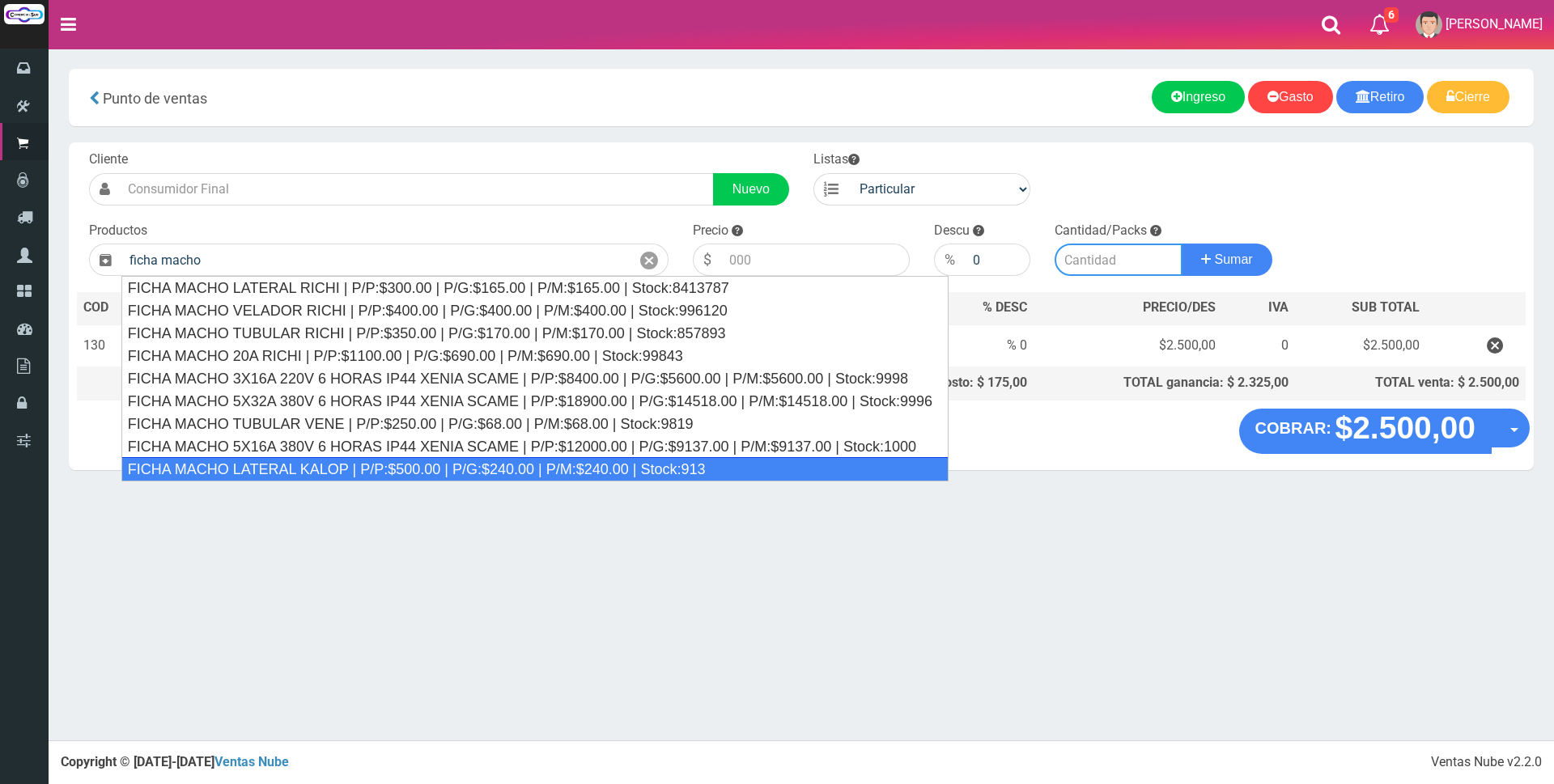
type input "FICHA MACHO LATERAL KALOP | P/P:$500.00 | P/G:$240.00 | P/M:$240.00 | Stock:913"
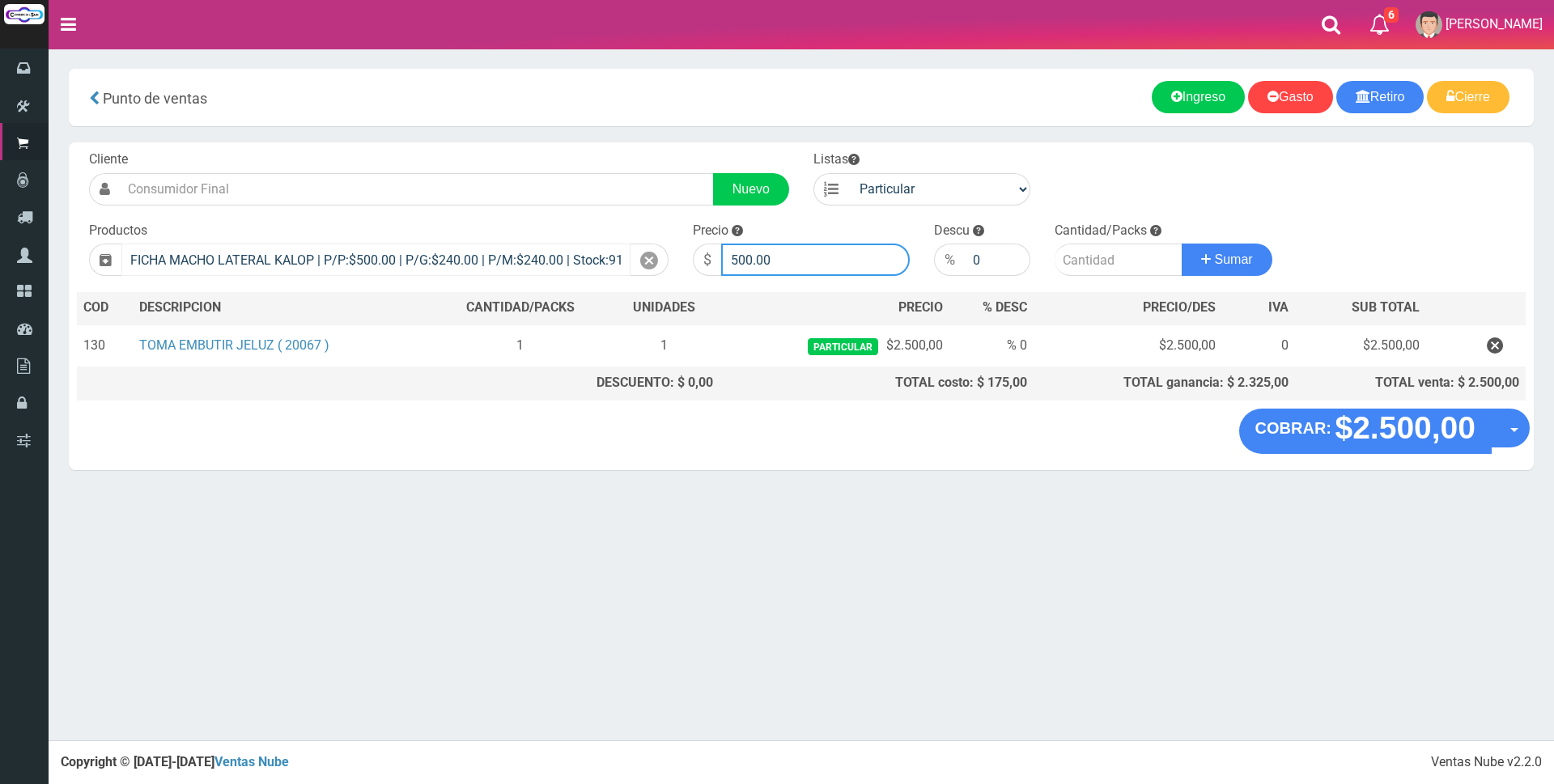
drag, startPoint x: 828, startPoint y: 256, endPoint x: 530, endPoint y: 256, distance: 298.0
click at [530, 151] on form "Cliente Nuevo Listas Particular Gremio Mayoristas" at bounding box center [800, 151] width 1449 height 0
type input "2500"
type input "1"
click at [1182, 243] on button "Sumar" at bounding box center [1226, 259] width 90 height 33
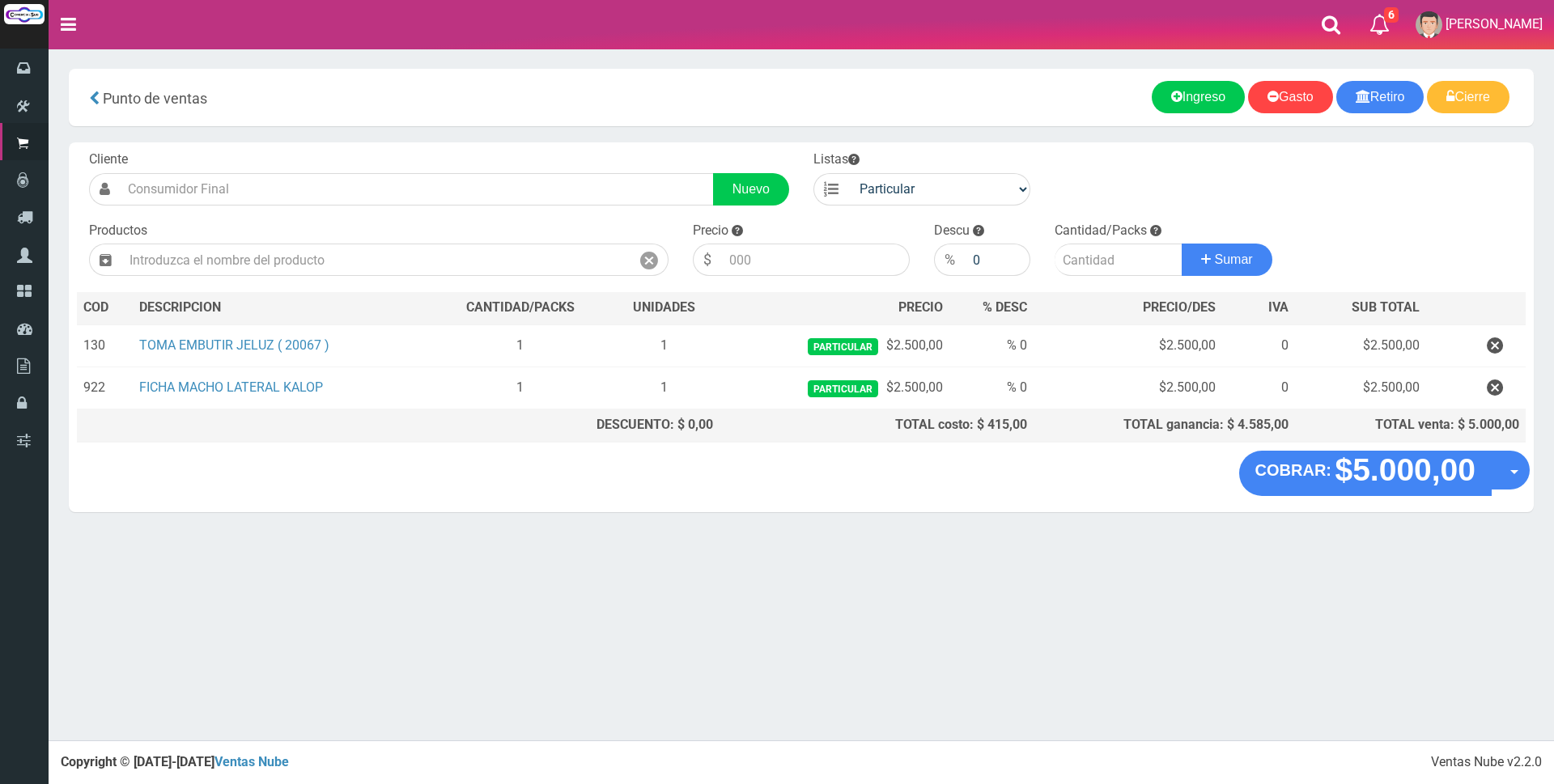
click at [616, 491] on div "COBRAR: $5.000,00 Opciones Hacer Devolucion Crear presupuesto" at bounding box center [800, 481] width 1465 height 62
click at [1171, 457] on "COBRAR: $5.000,00 Opciones Hacer Devolucion Crear presupuesto" at bounding box center [800, 473] width 1457 height 46
click at [962, 465] on "COBRAR: $5.000,00 Opciones Hacer Devolucion Crear presupuesto" at bounding box center [800, 473] width 1457 height 46
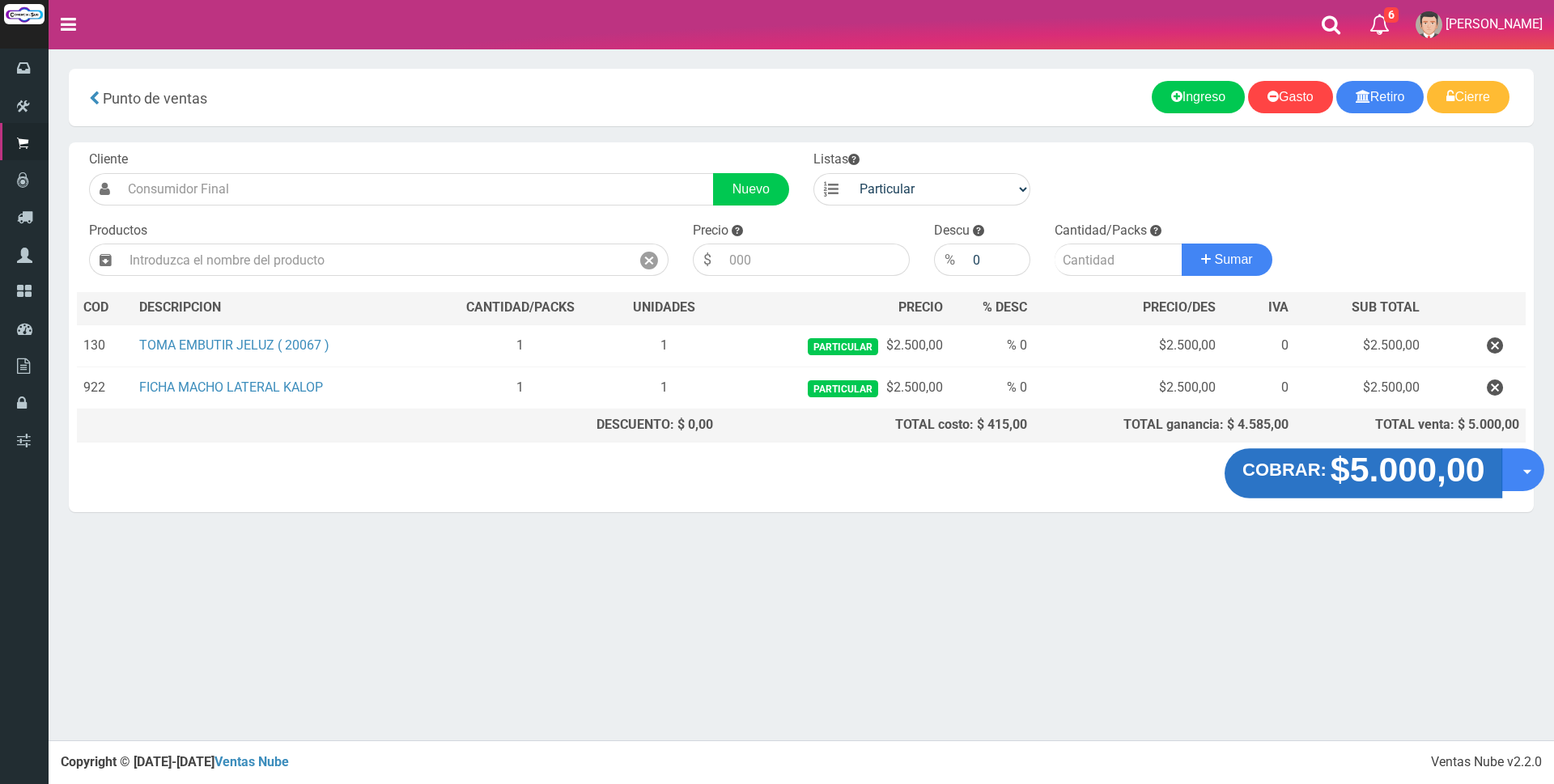
click at [1394, 475] on strong "$5.000,00" at bounding box center [1407, 469] width 155 height 38
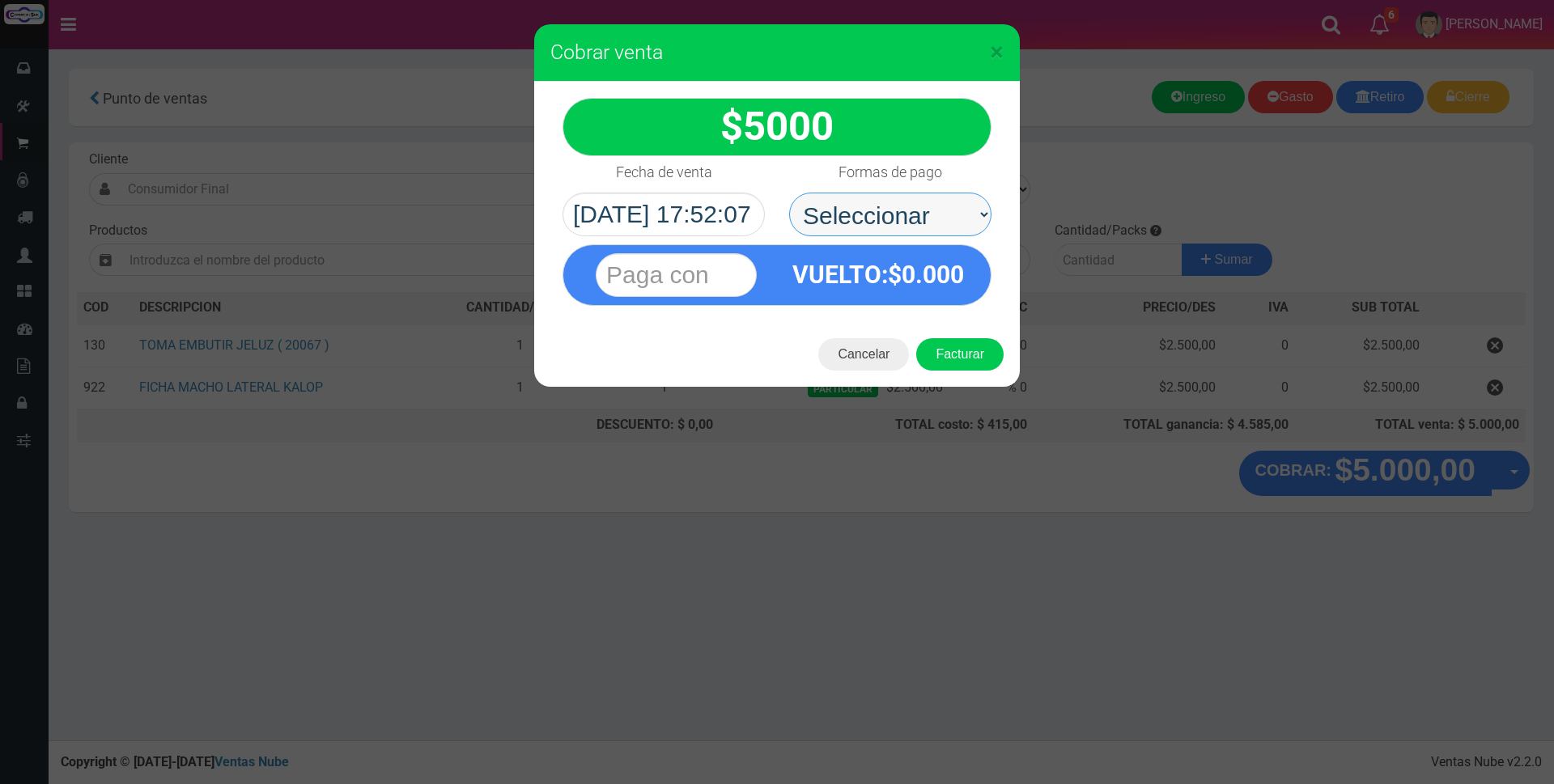
click at [960, 214] on select "Seleccionar Efectivo Tarjeta de Crédito Depósito Débito" at bounding box center [891, 214] width 203 height 44
select select "Tarjeta de Crédito"
click at [789, 193] on select "Seleccionar Efectivo Tarjeta de Crédito Depósito Débito" at bounding box center [891, 214] width 203 height 44
click at [636, 278] on input "text" at bounding box center [676, 275] width 161 height 44
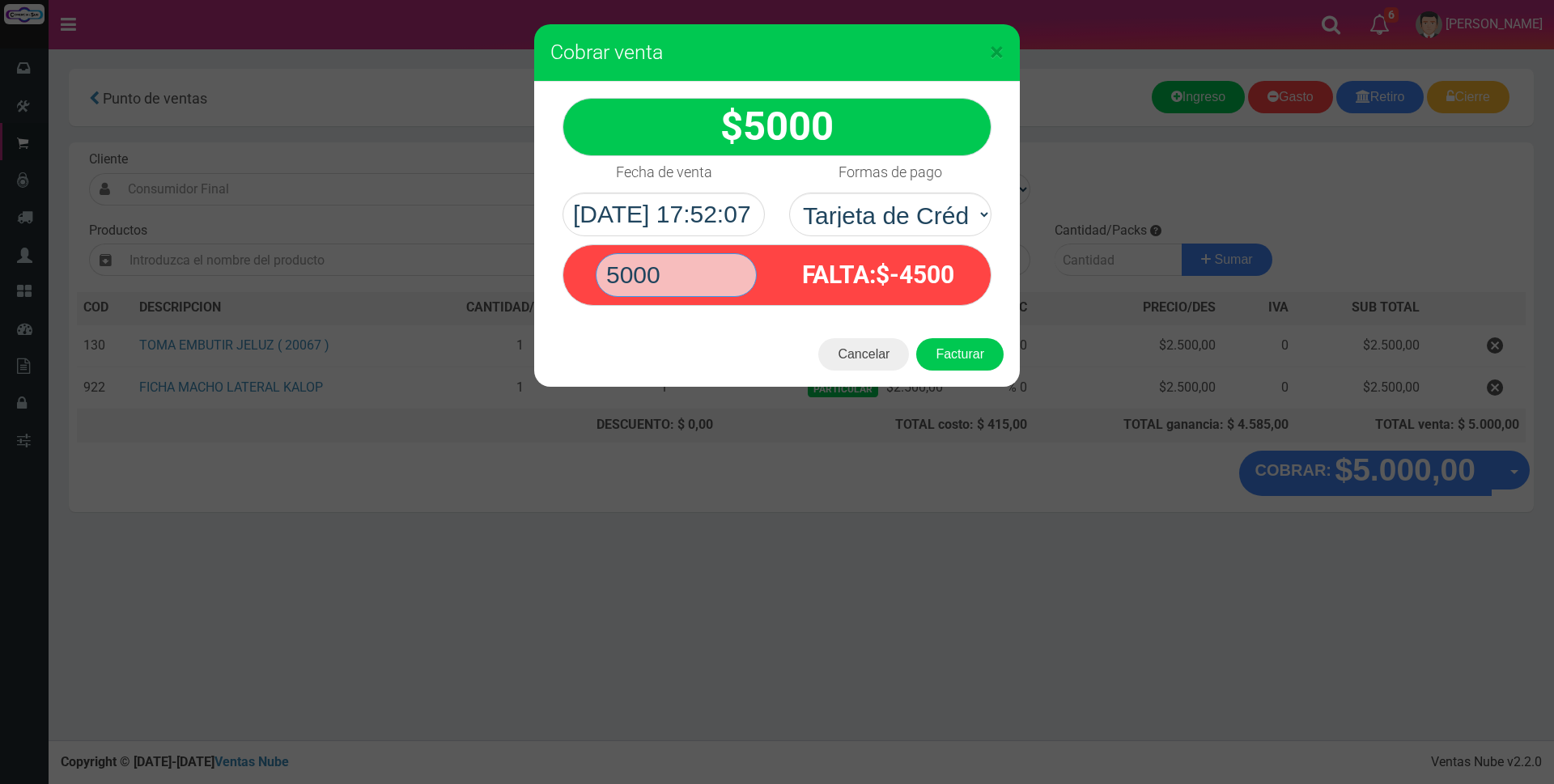
type input "5000"
click at [917, 338] on button "Facturar" at bounding box center [960, 354] width 87 height 33
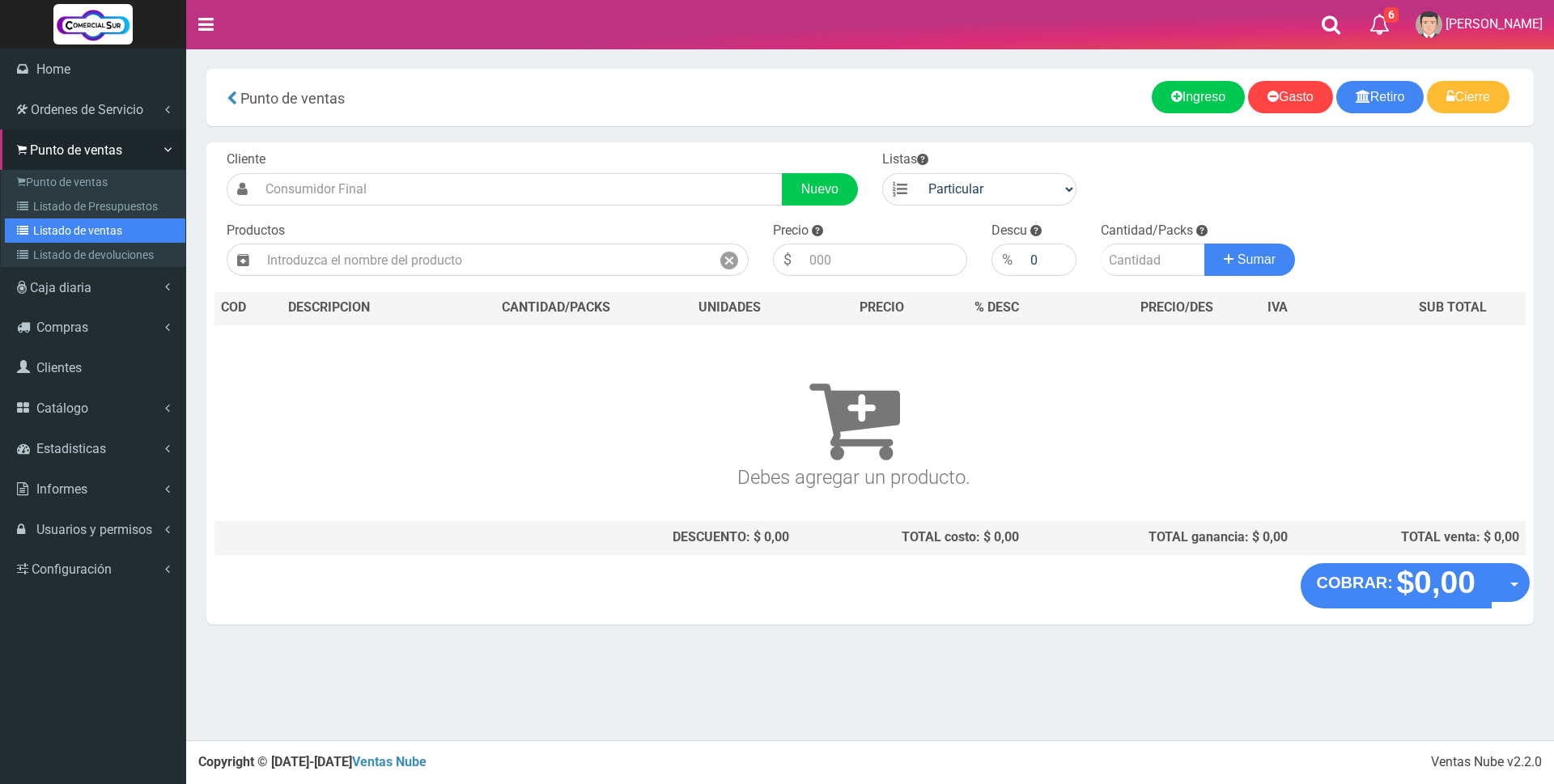
click at [69, 225] on link "Listado de ventas" at bounding box center [95, 230] width 181 height 24
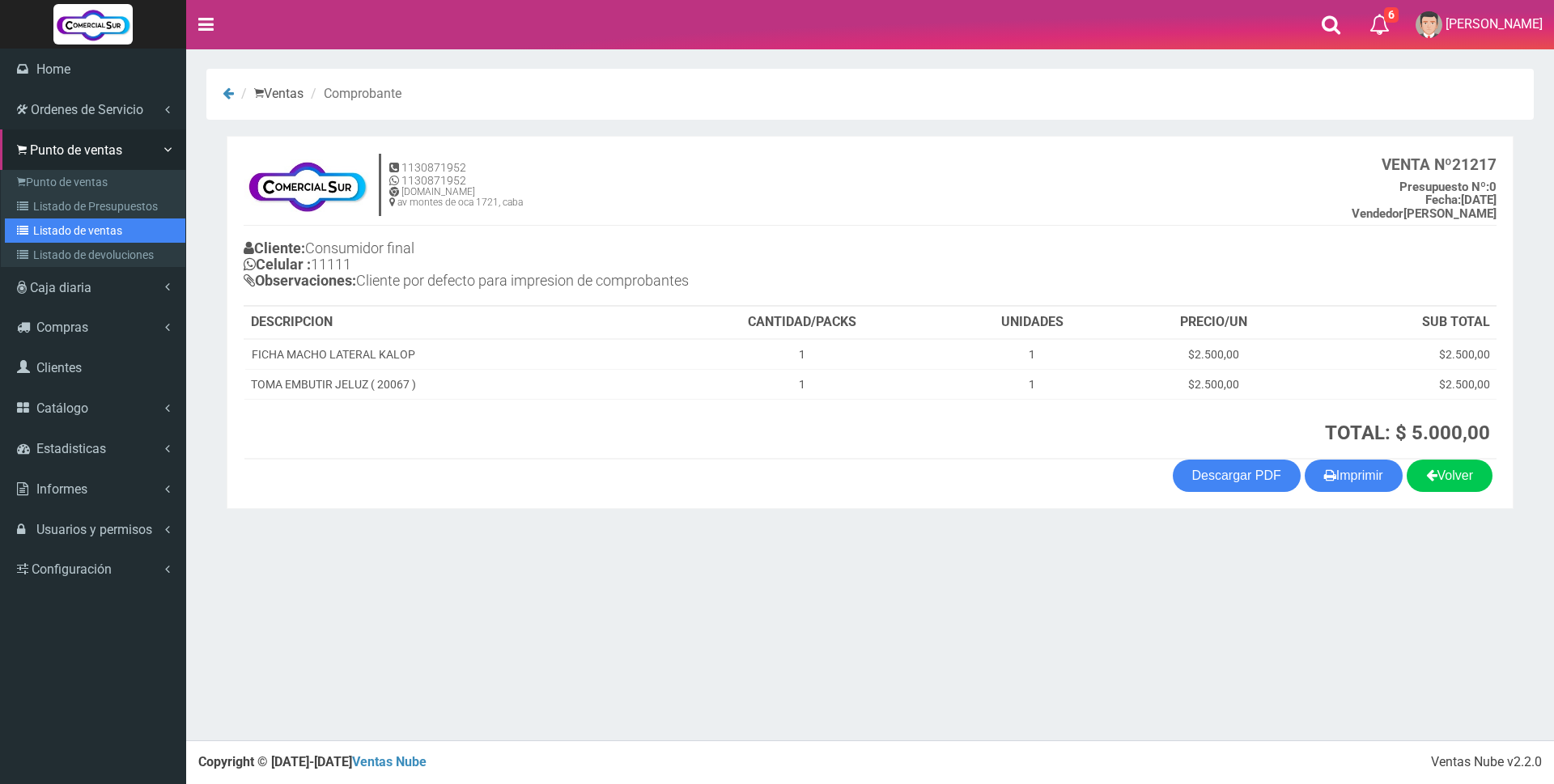
click at [103, 226] on link "Listado de ventas" at bounding box center [95, 230] width 181 height 24
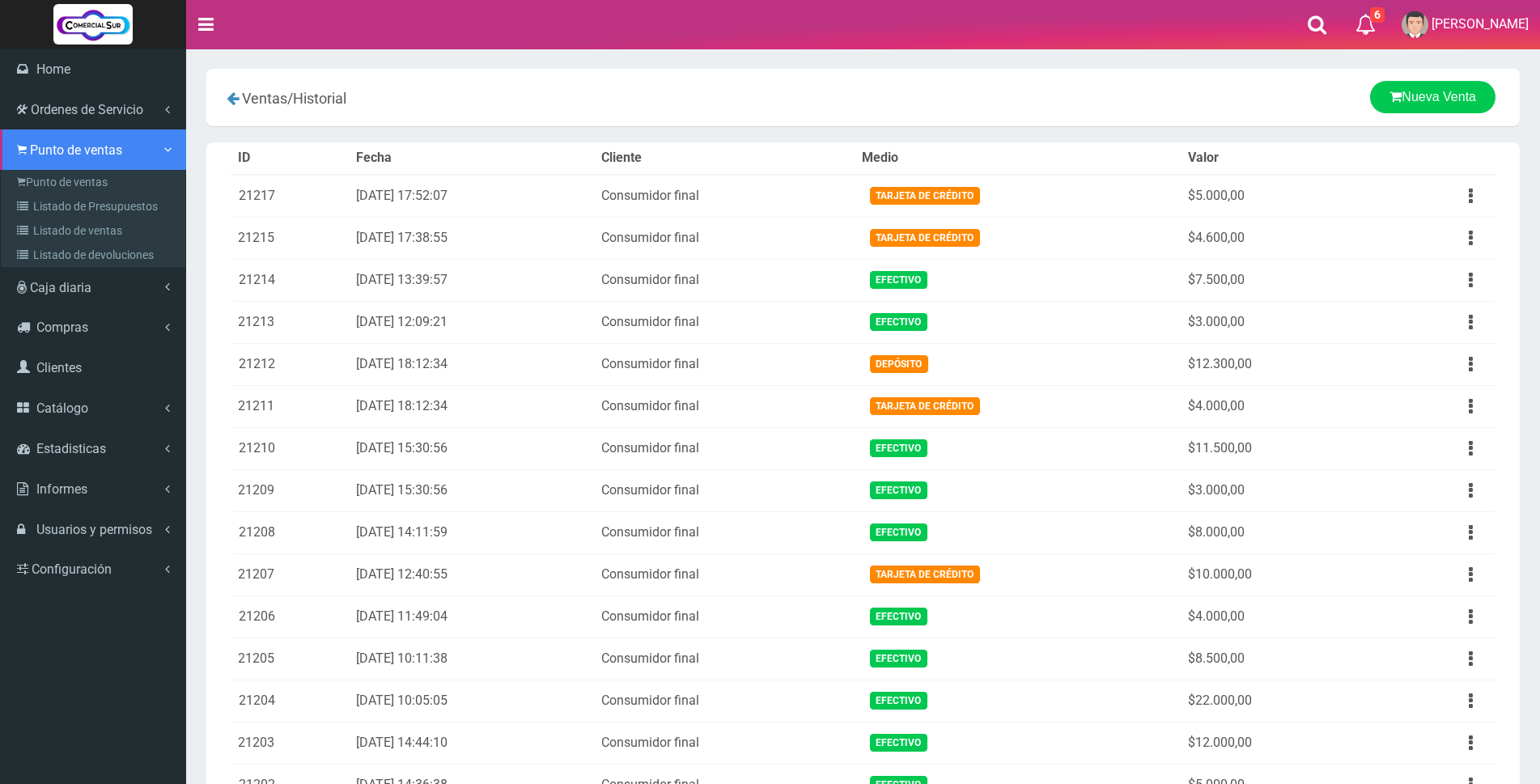
click at [26, 145] on icon at bounding box center [22, 149] width 10 height 15
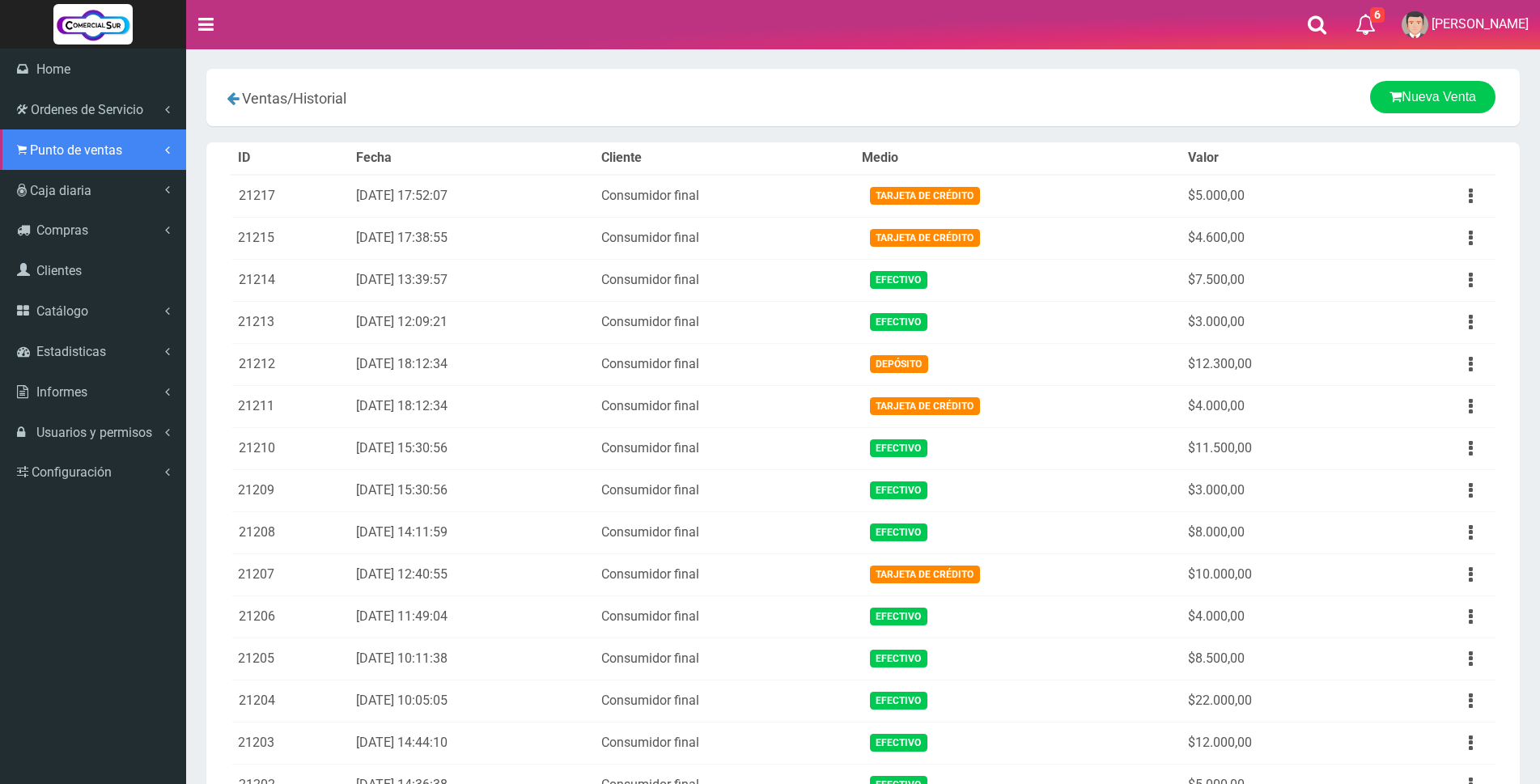
click at [46, 142] on span "Punto de ventas" at bounding box center [75, 149] width 92 height 15
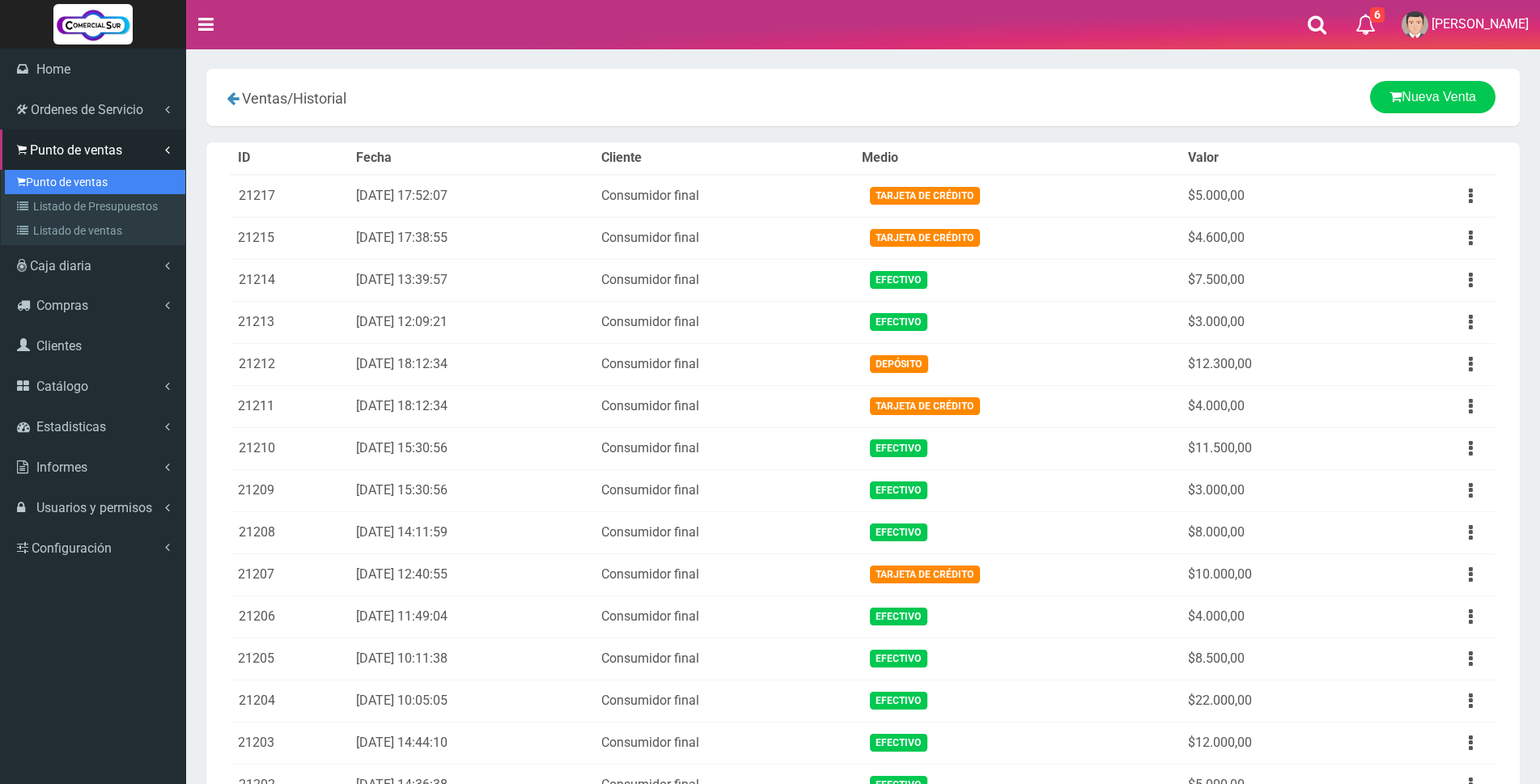
click at [53, 188] on link "Punto de ventas" at bounding box center [95, 182] width 181 height 24
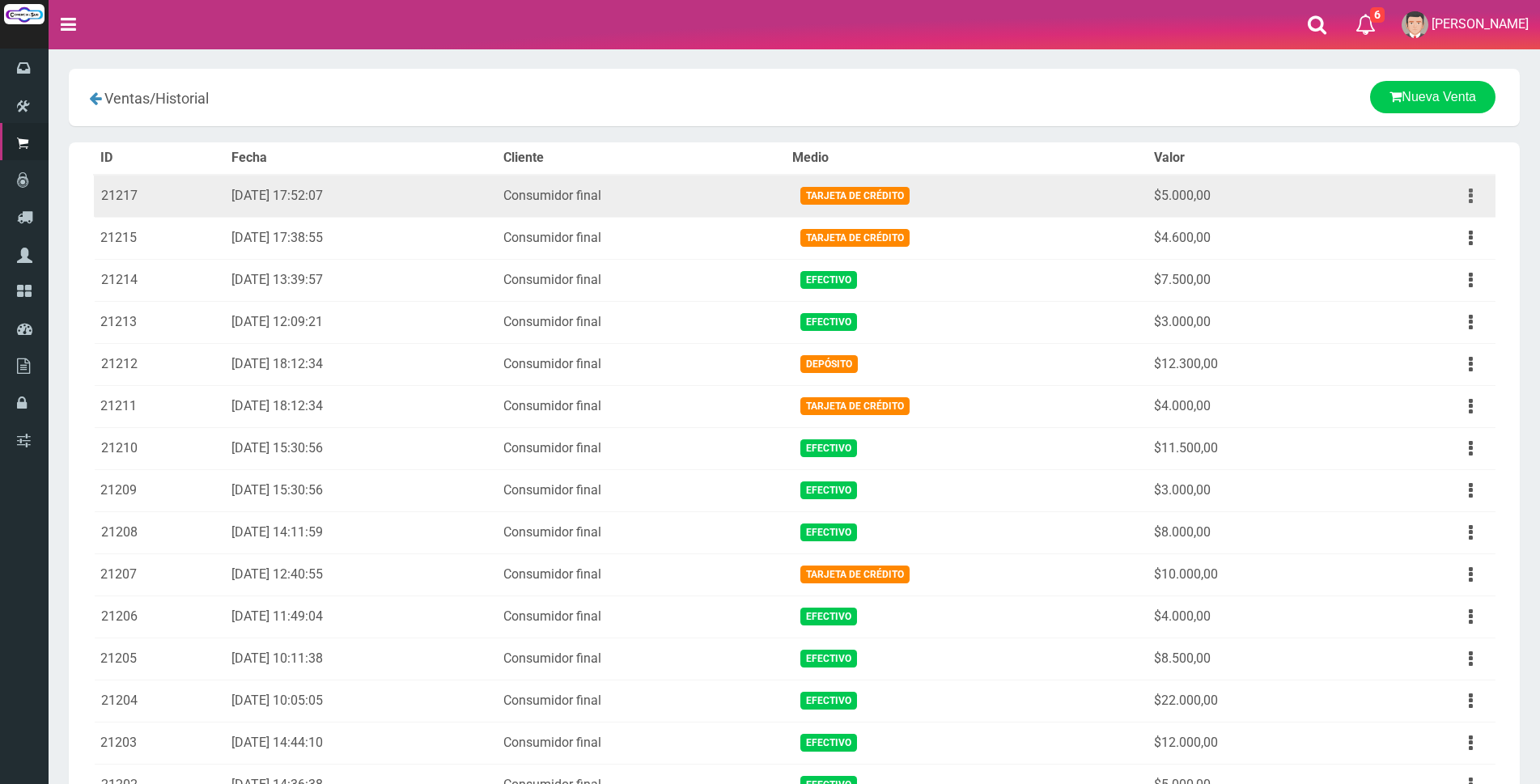
click at [1472, 184] on icon "button" at bounding box center [1470, 196] width 4 height 29
click at [1452, 238] on link "Ver" at bounding box center [1424, 235] width 128 height 36
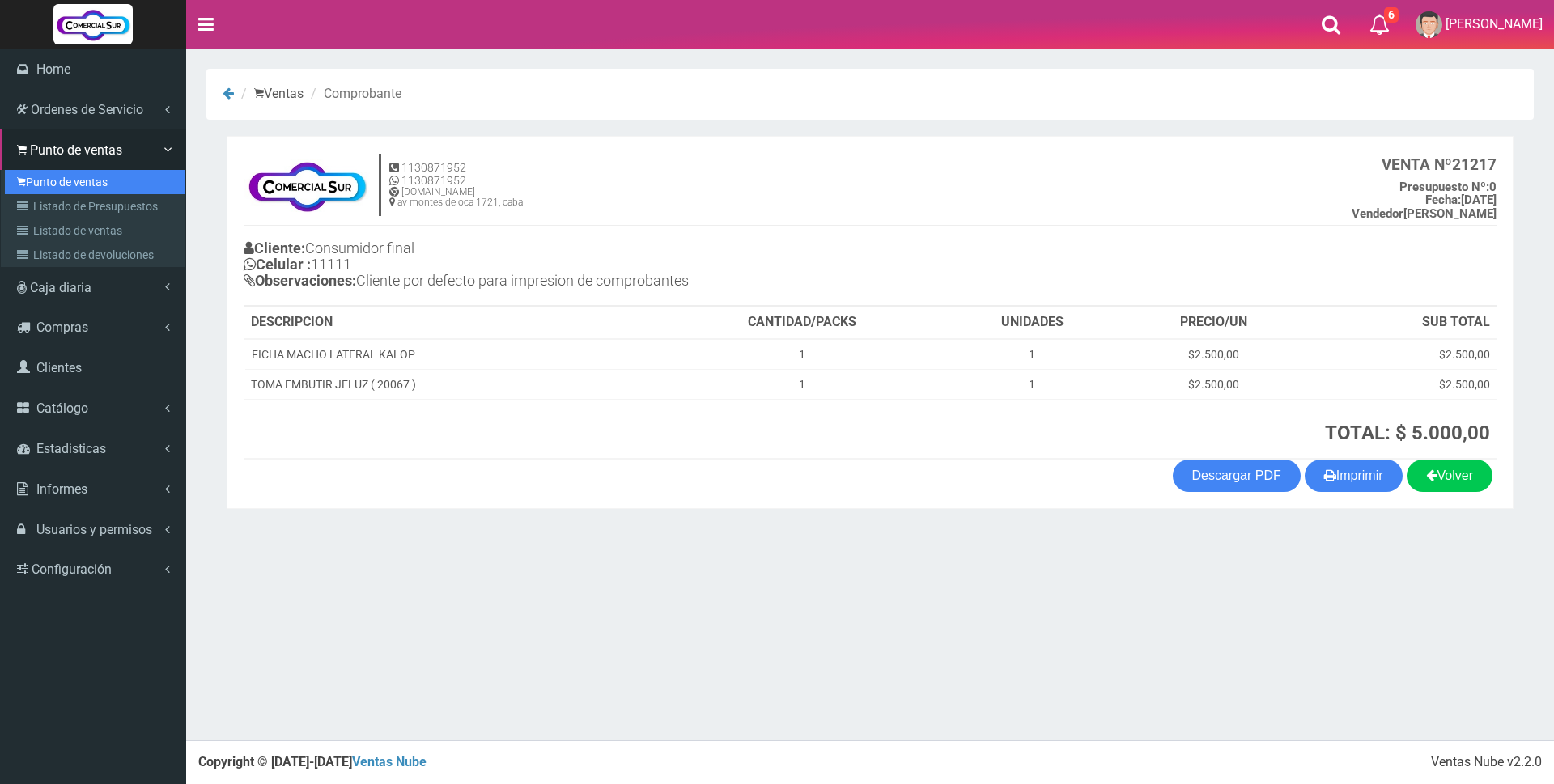
click at [45, 182] on link "Punto de ventas" at bounding box center [95, 182] width 181 height 24
